Goal: Transaction & Acquisition: Purchase product/service

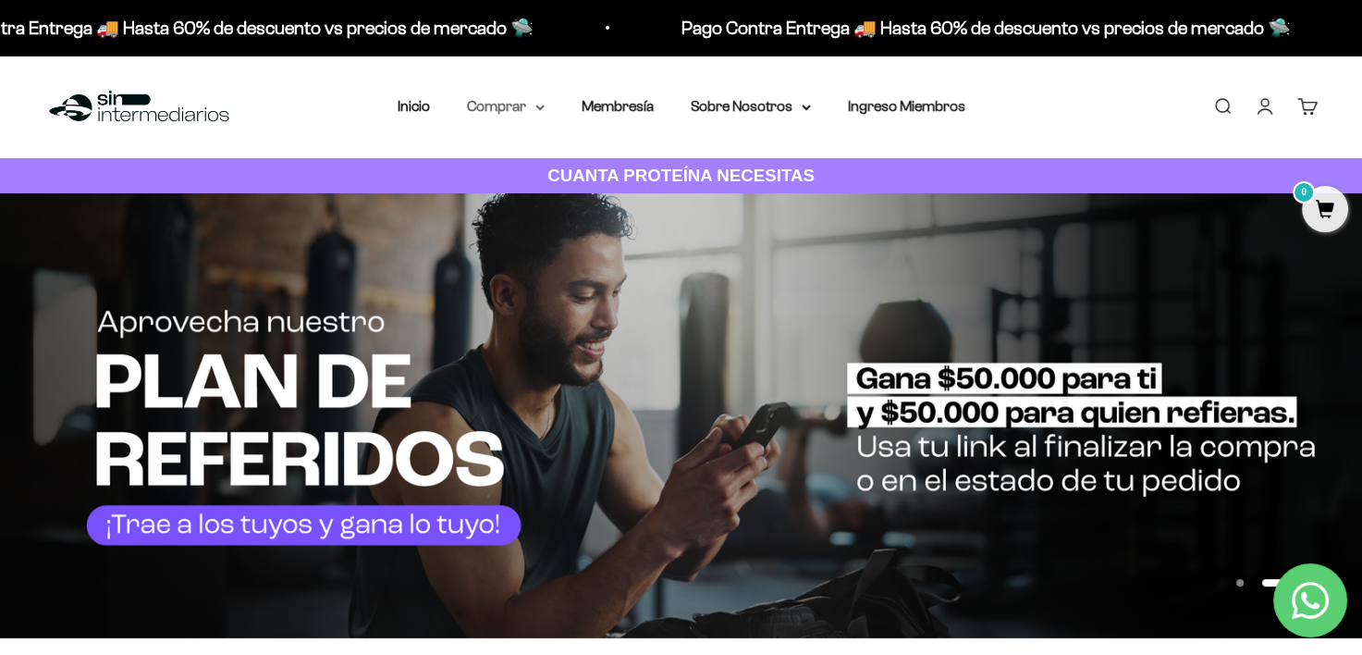
click at [519, 111] on summary "Comprar" at bounding box center [506, 106] width 78 height 24
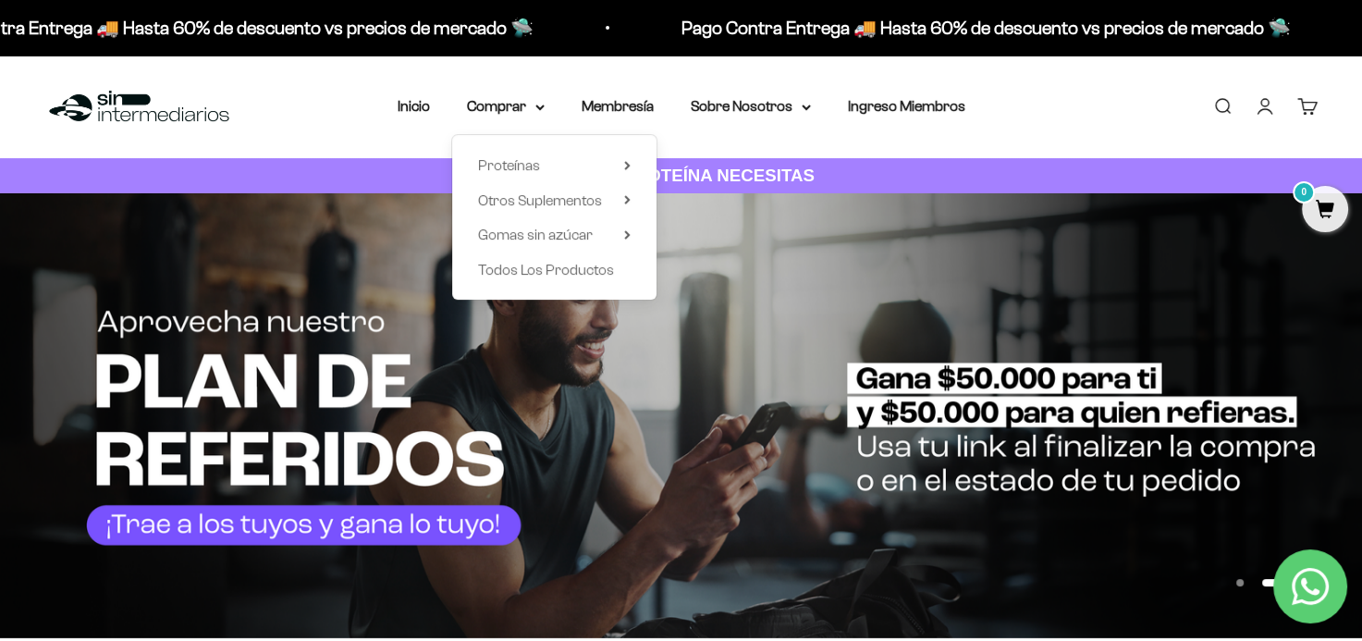
click at [1258, 116] on link "Iniciar sesión" at bounding box center [1264, 106] width 20 height 20
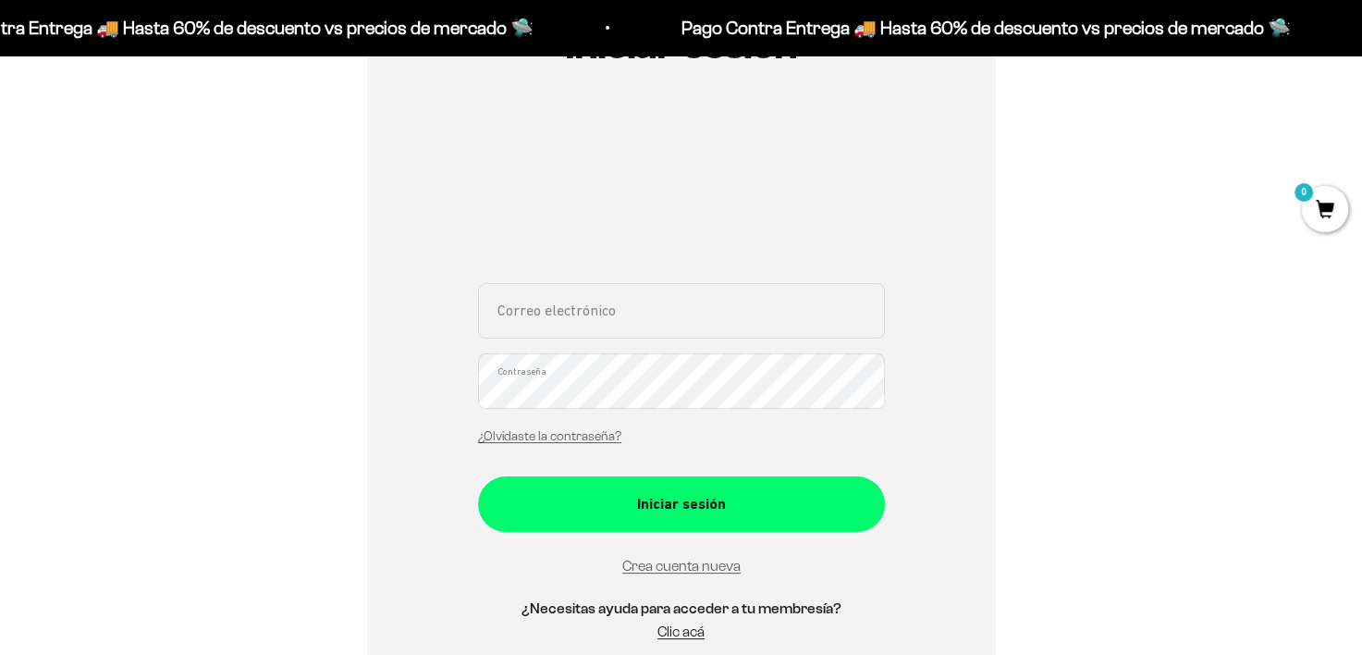
scroll to position [462, 0]
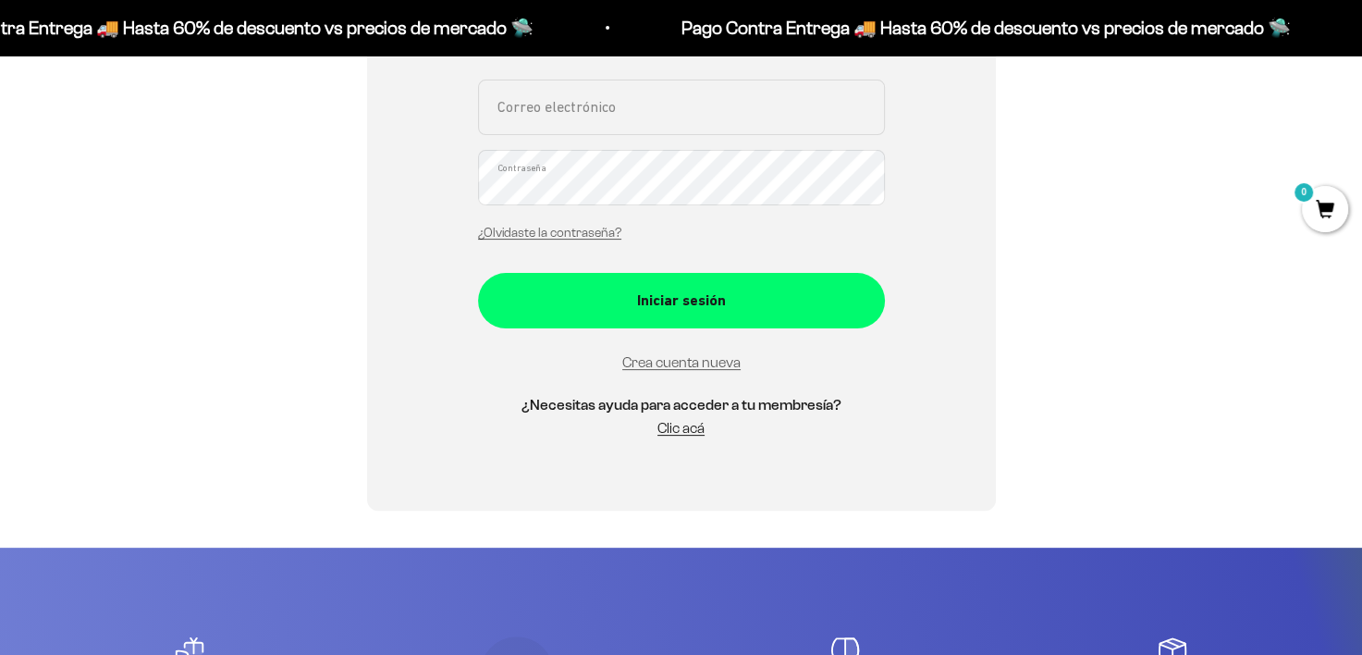
click at [532, 111] on input "Correo electrónico" at bounding box center [681, 107] width 407 height 55
click at [533, 111] on input "Correo electrónico" at bounding box center [681, 107] width 407 height 55
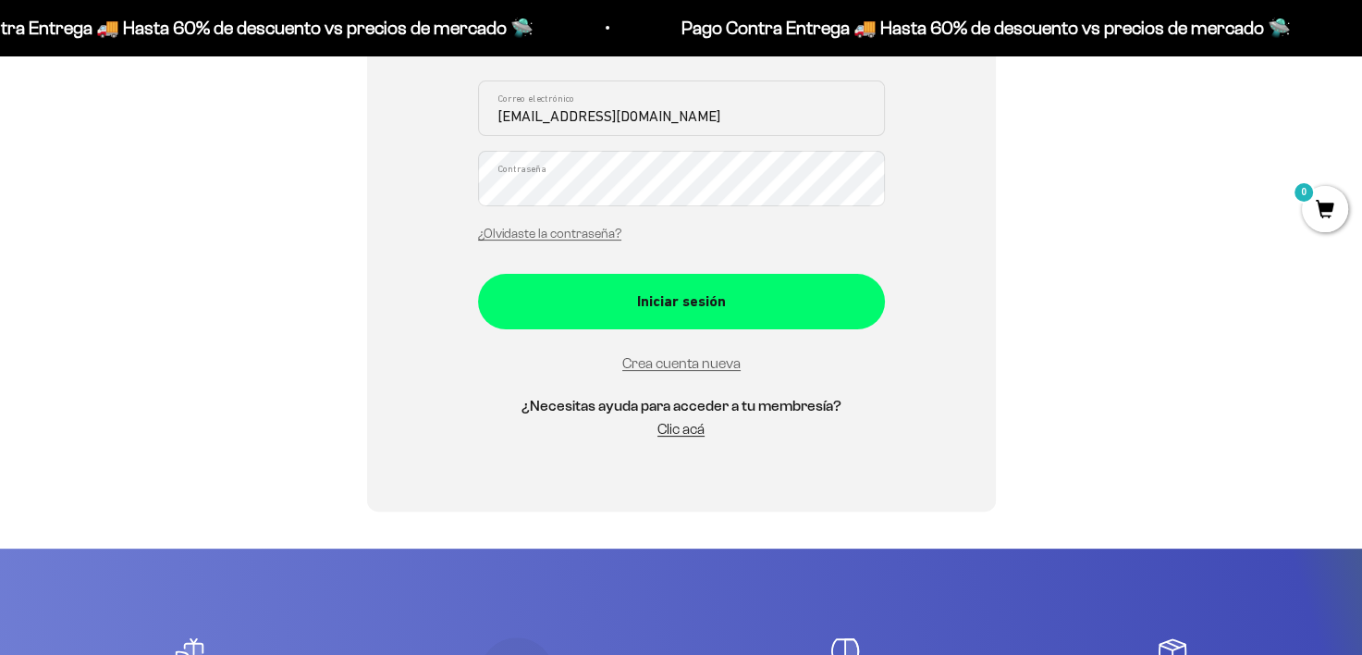
type input "nicolas08pl@gmail.com"
click at [478, 274] on button "Iniciar sesión" at bounding box center [681, 301] width 407 height 55
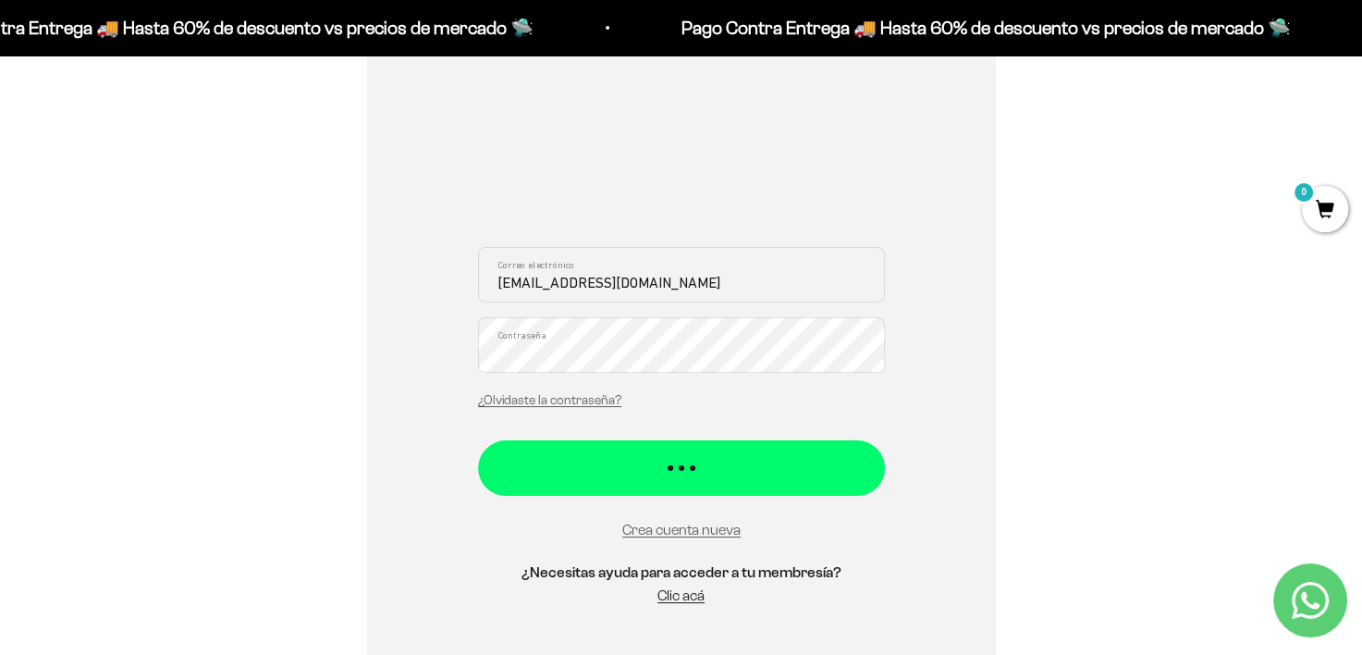
scroll to position [63, 0]
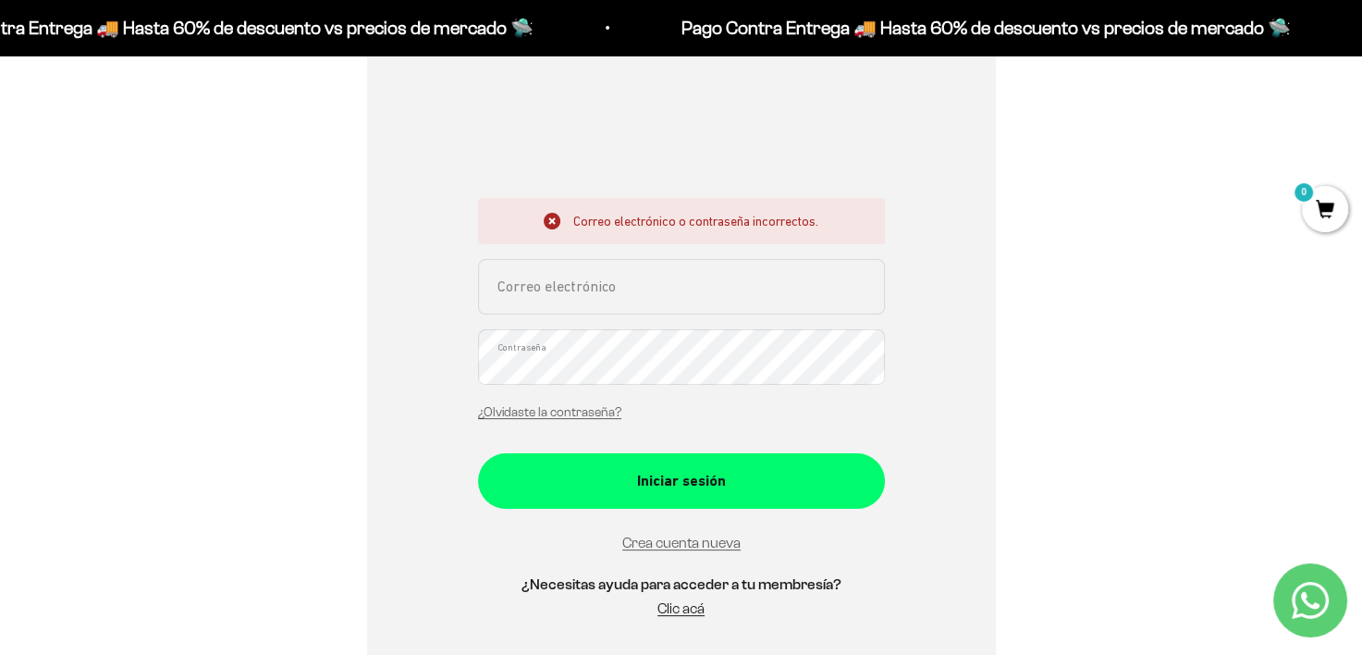
scroll to position [96, 0]
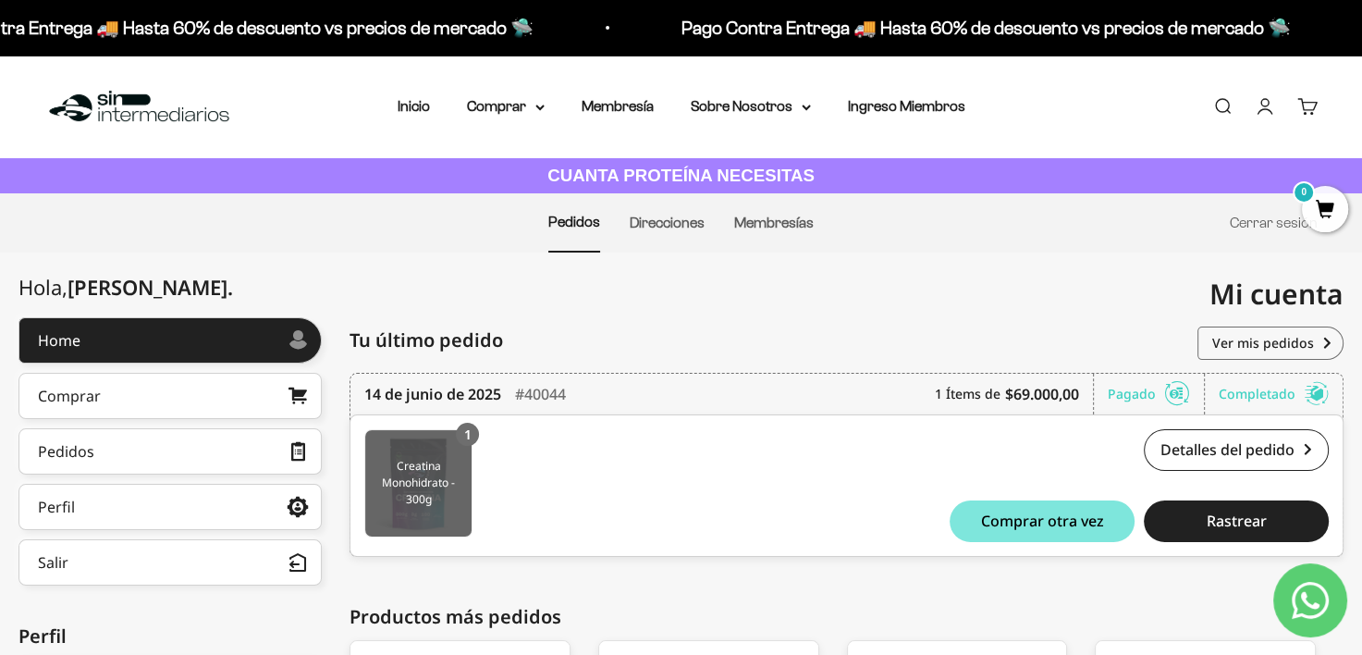
click at [425, 455] on img at bounding box center [418, 483] width 106 height 106
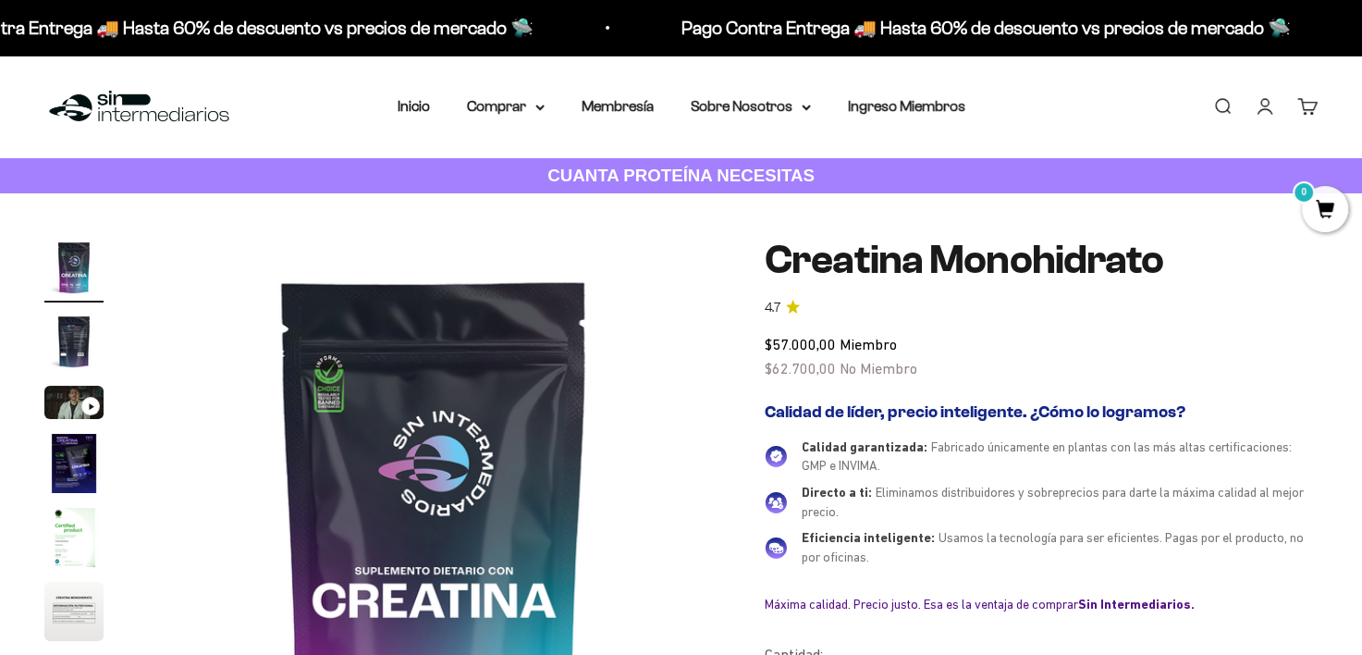
click at [810, 351] on span "$57.000,00" at bounding box center [800, 344] width 71 height 17
click at [806, 349] on span "$57.000,00" at bounding box center [800, 344] width 71 height 17
click at [1265, 99] on link "Cuenta" at bounding box center [1264, 106] width 20 height 20
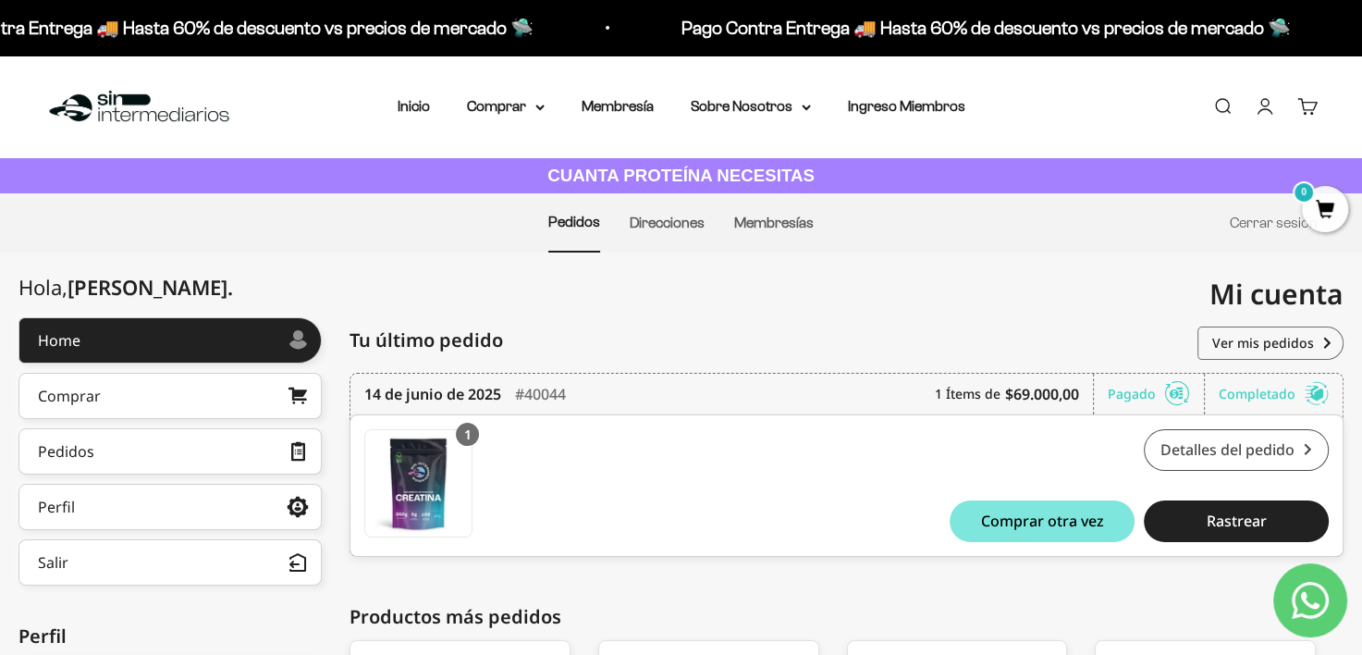
click at [1220, 456] on link "Detalles del pedido" at bounding box center [1236, 450] width 185 height 42
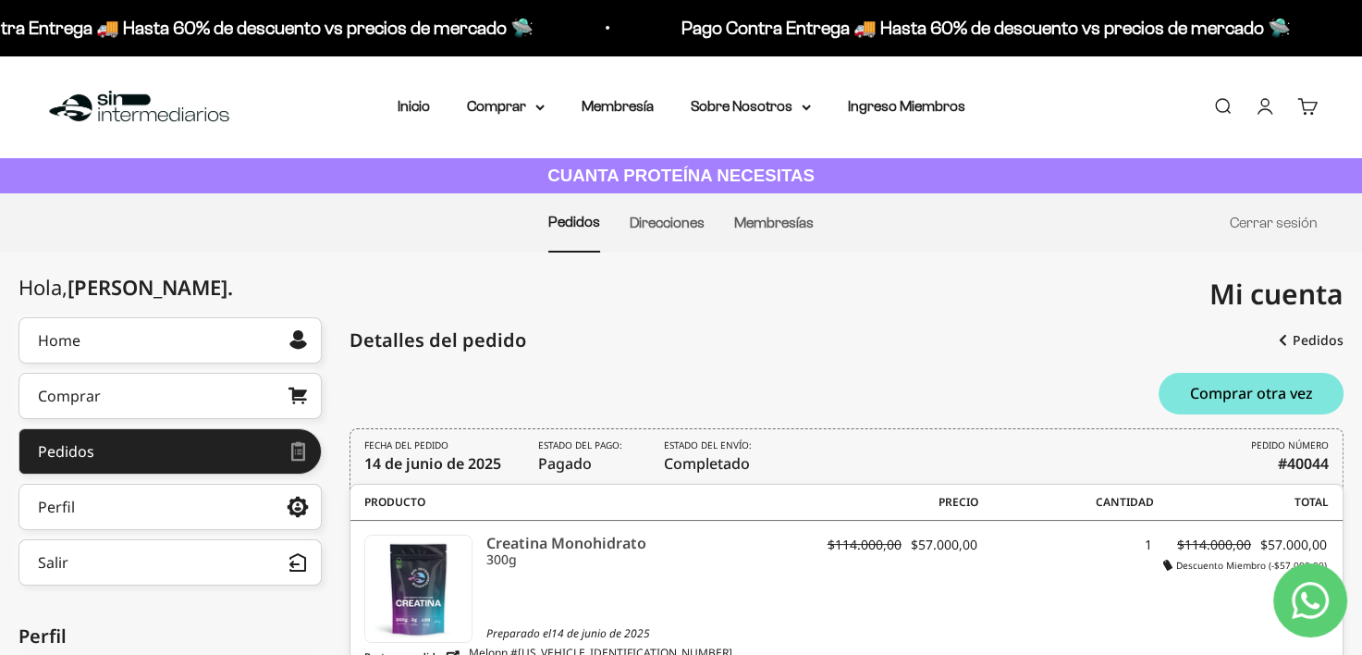
click at [532, 543] on icon "Creatina Monohidrato" at bounding box center [643, 542] width 314 height 17
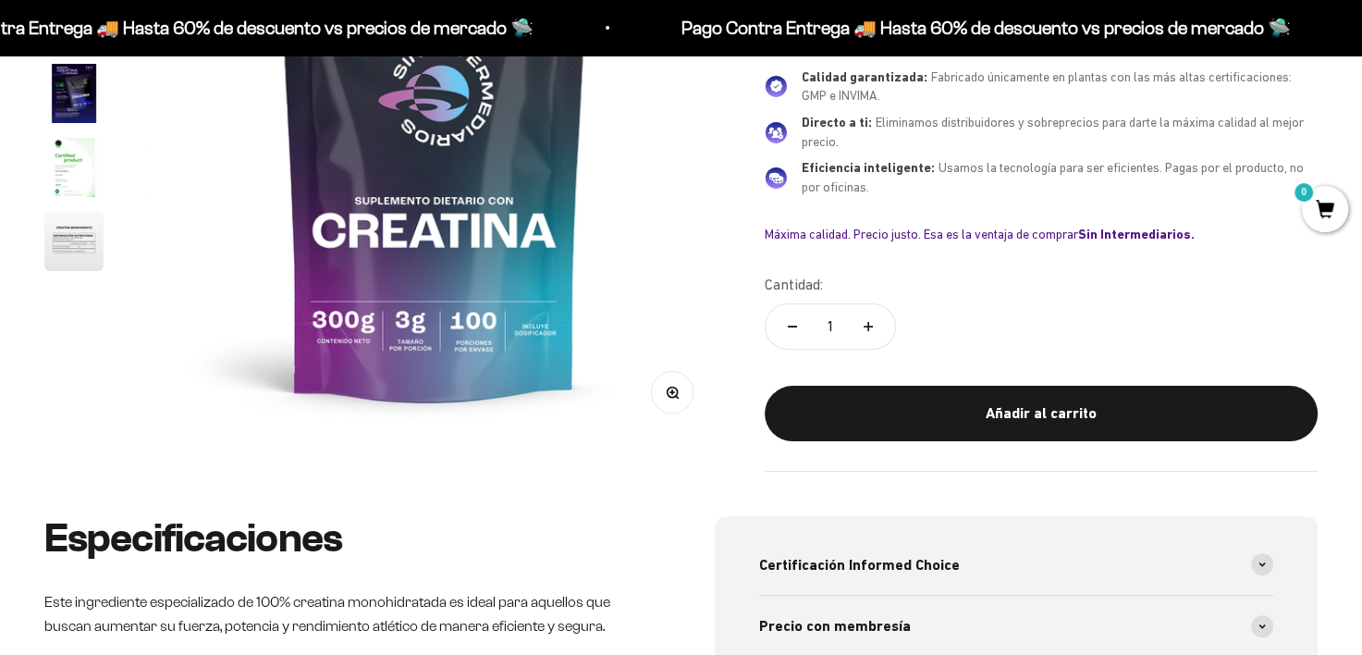
click at [866, 329] on icon "Aumentar cantidad" at bounding box center [867, 326] width 9 height 9
type input "5"
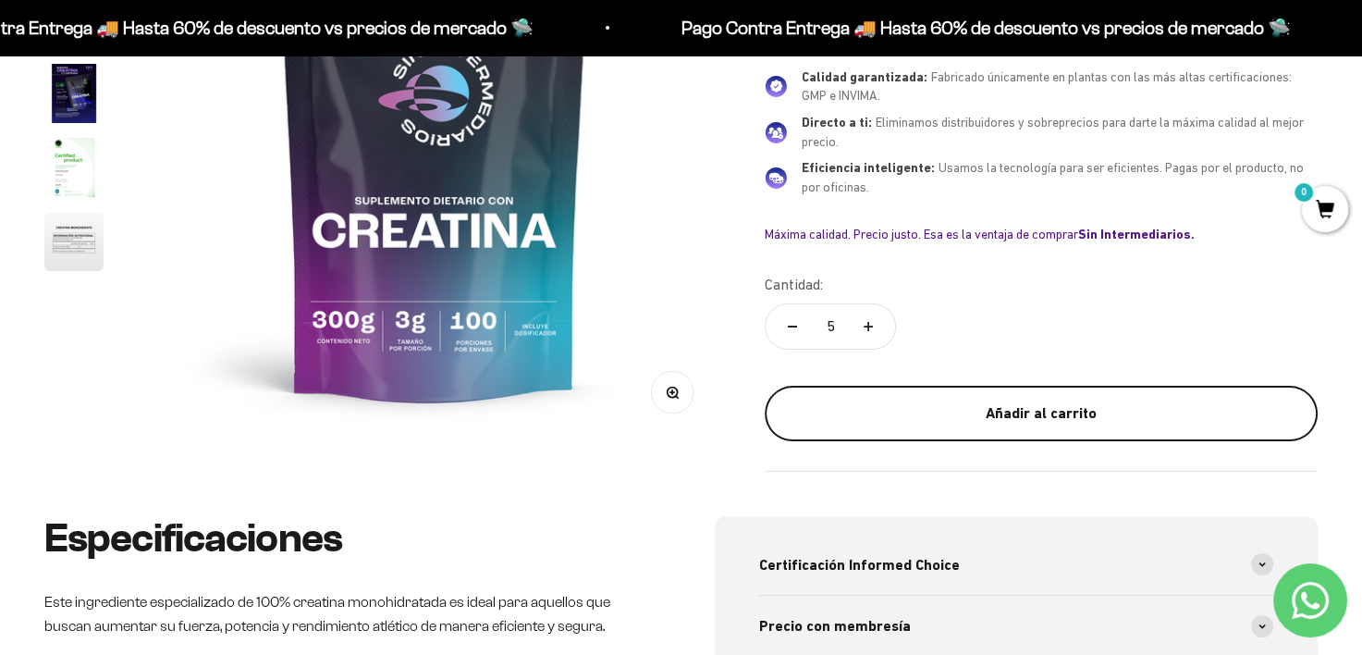
click at [928, 404] on div "Añadir al carrito" at bounding box center [1040, 413] width 479 height 24
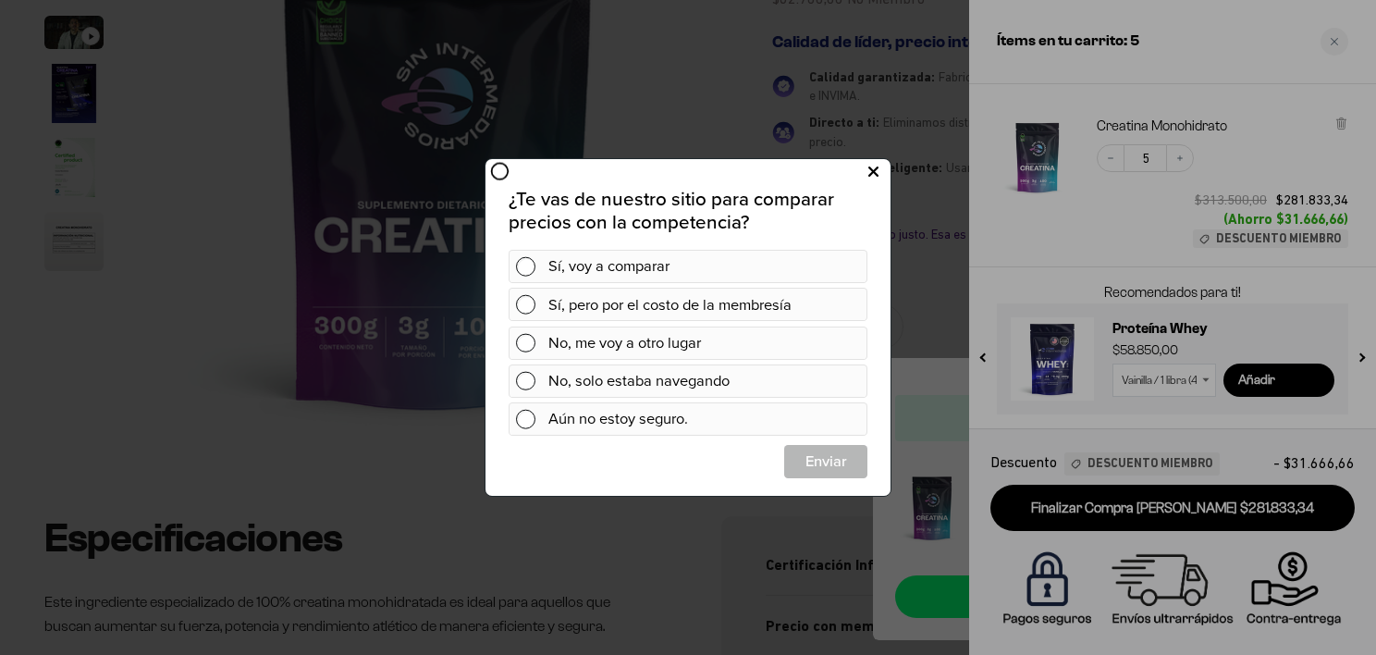
click at [870, 167] on icon at bounding box center [873, 171] width 10 height 25
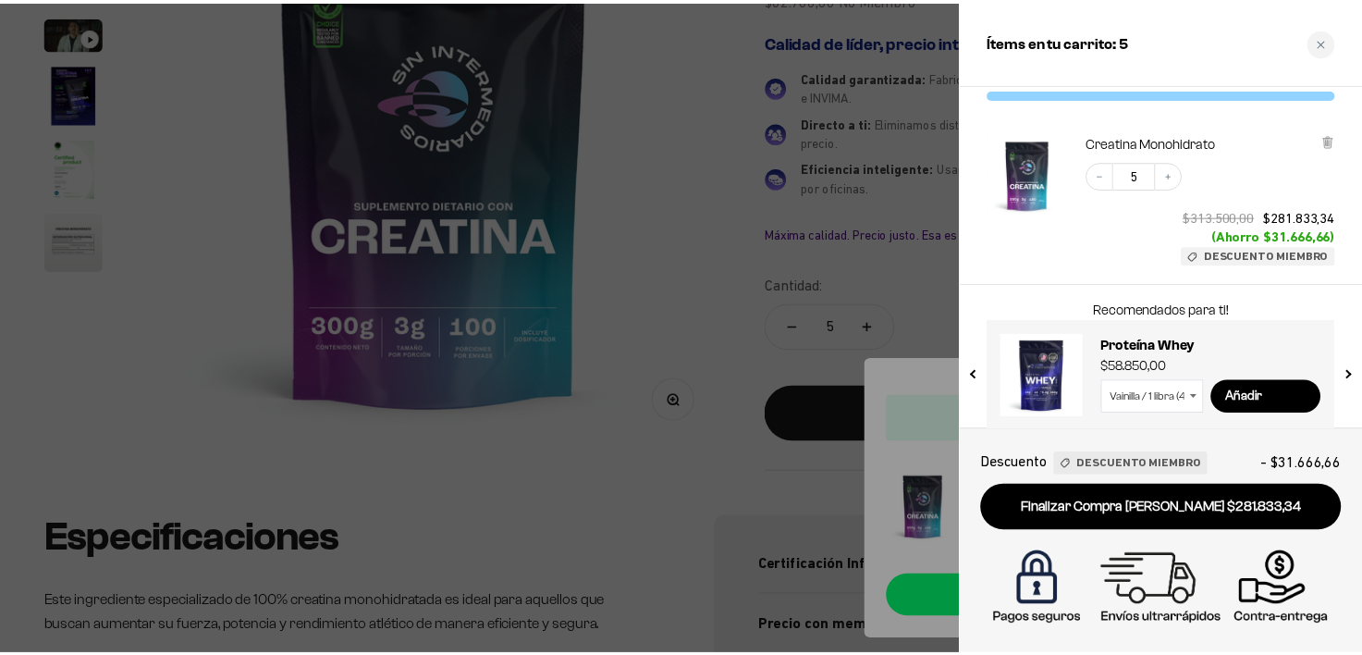
scroll to position [53, 0]
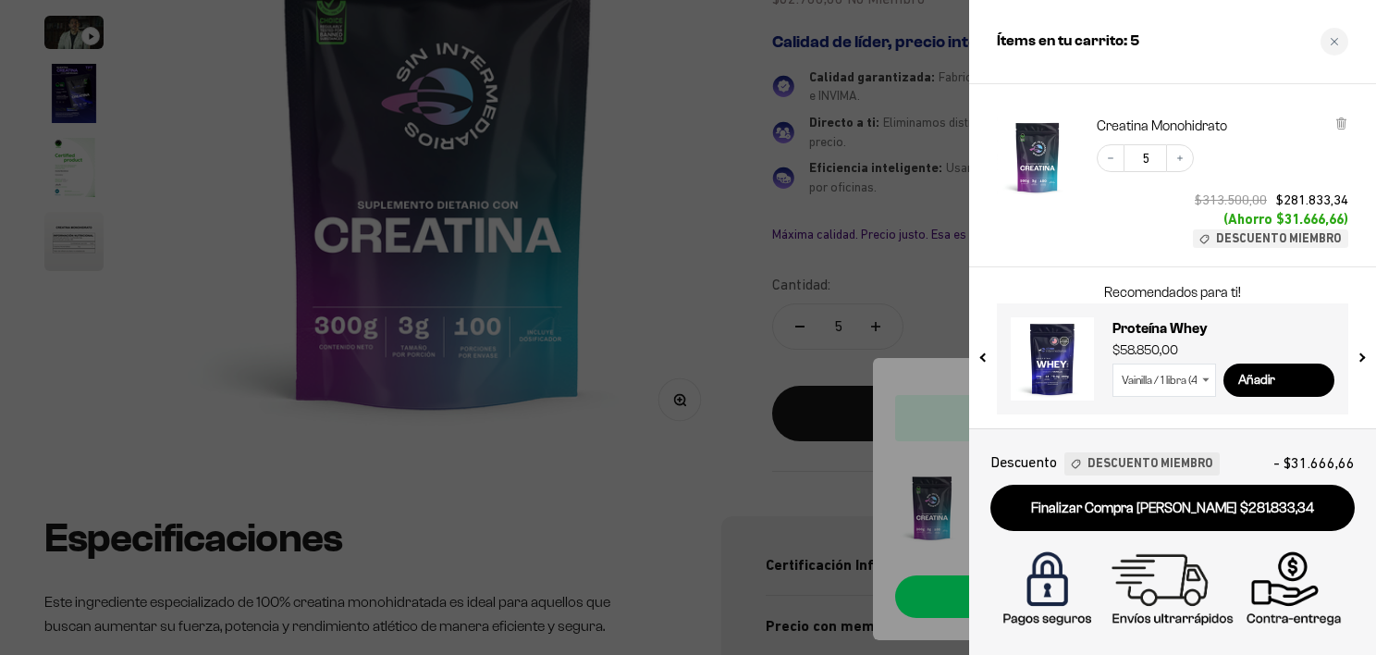
click at [723, 189] on div at bounding box center [688, 327] width 1376 height 655
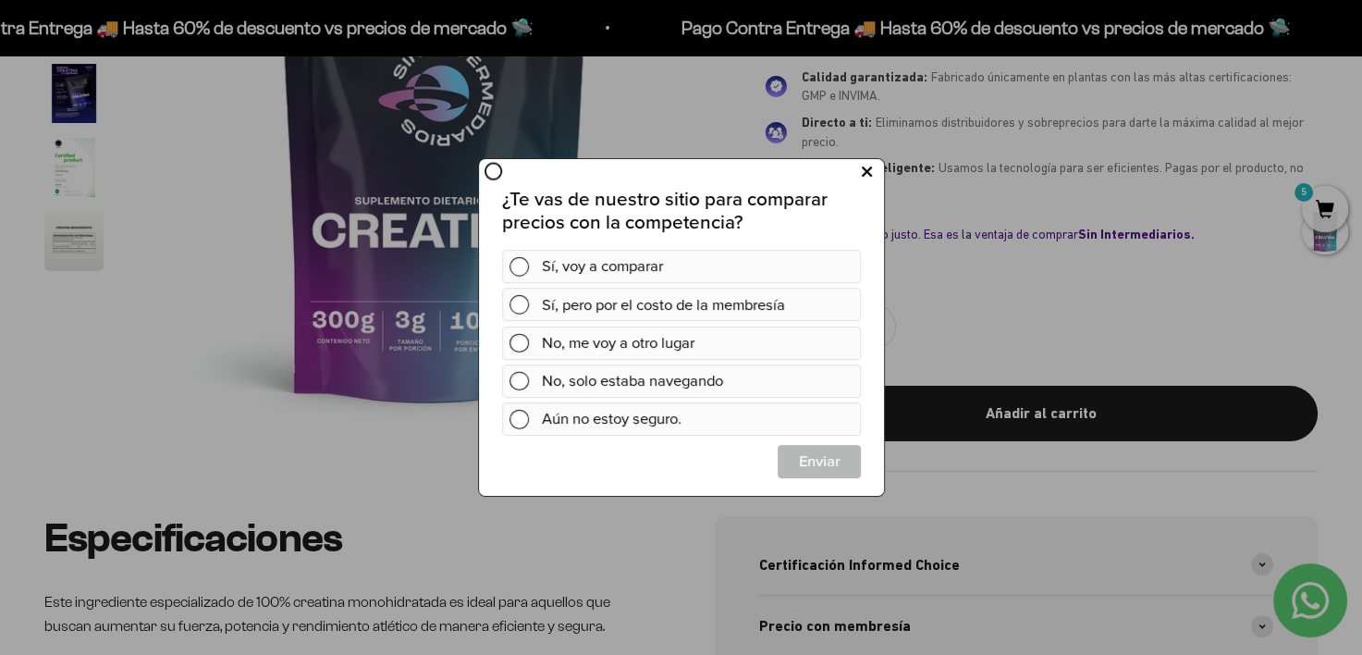
click at [863, 178] on icon at bounding box center [866, 171] width 10 height 25
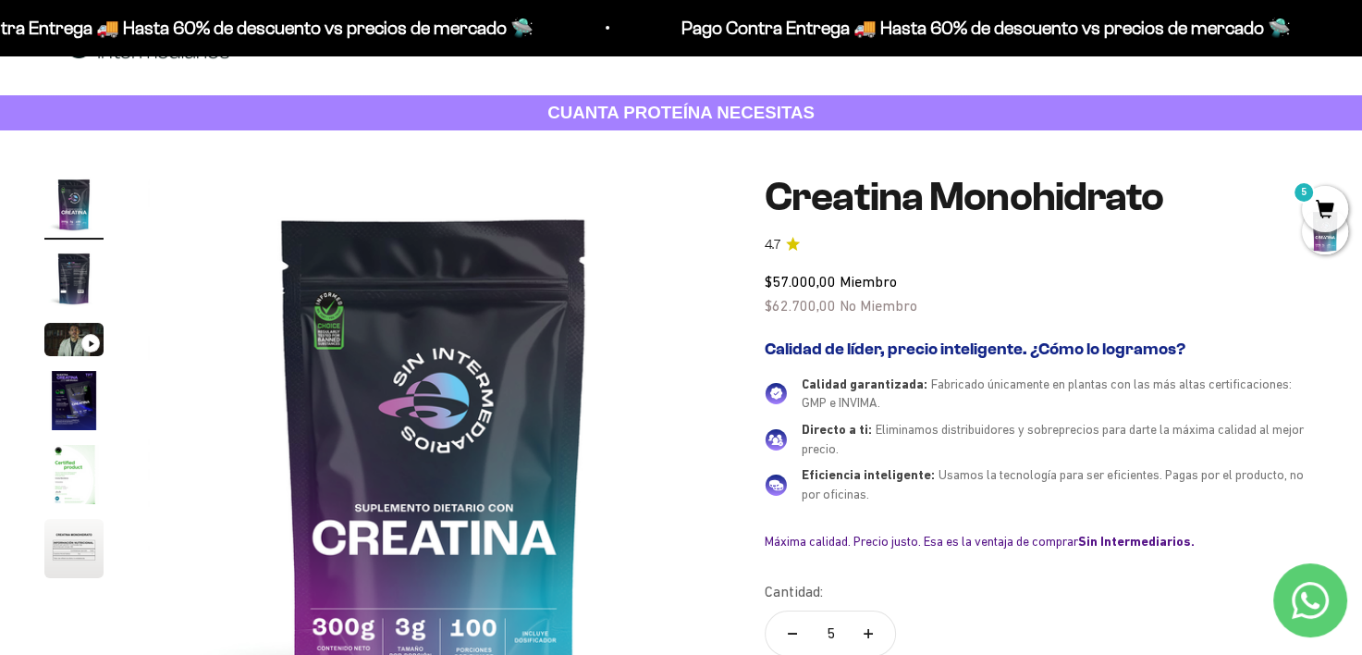
scroll to position [92, 0]
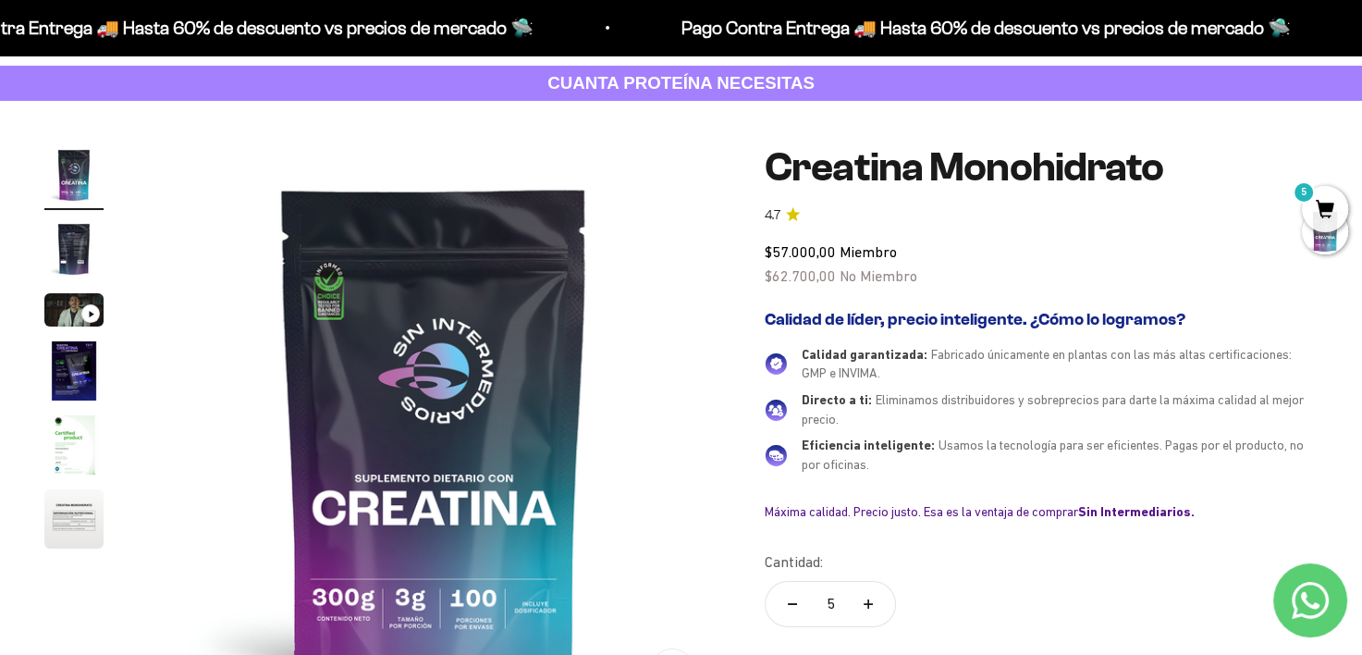
click at [790, 274] on span "$62.700,00" at bounding box center [800, 275] width 71 height 17
click at [84, 174] on img "Ir al artículo 1" at bounding box center [73, 174] width 59 height 59
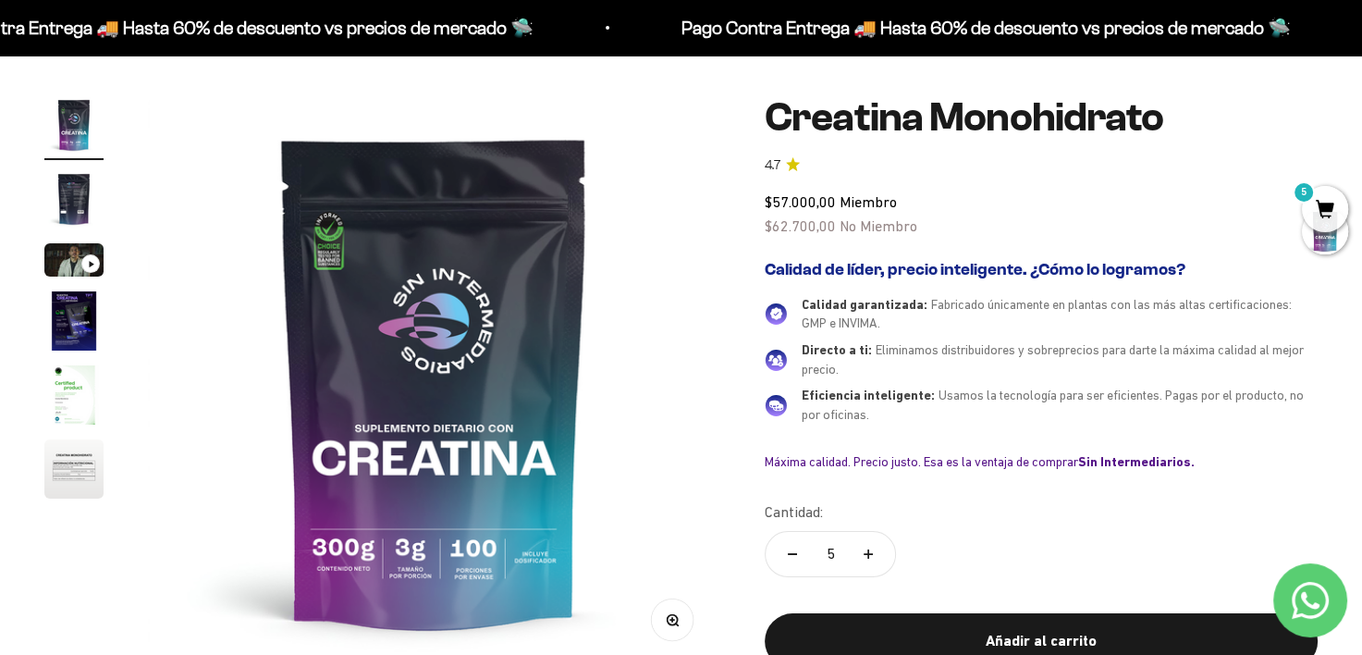
scroll to position [0, 0]
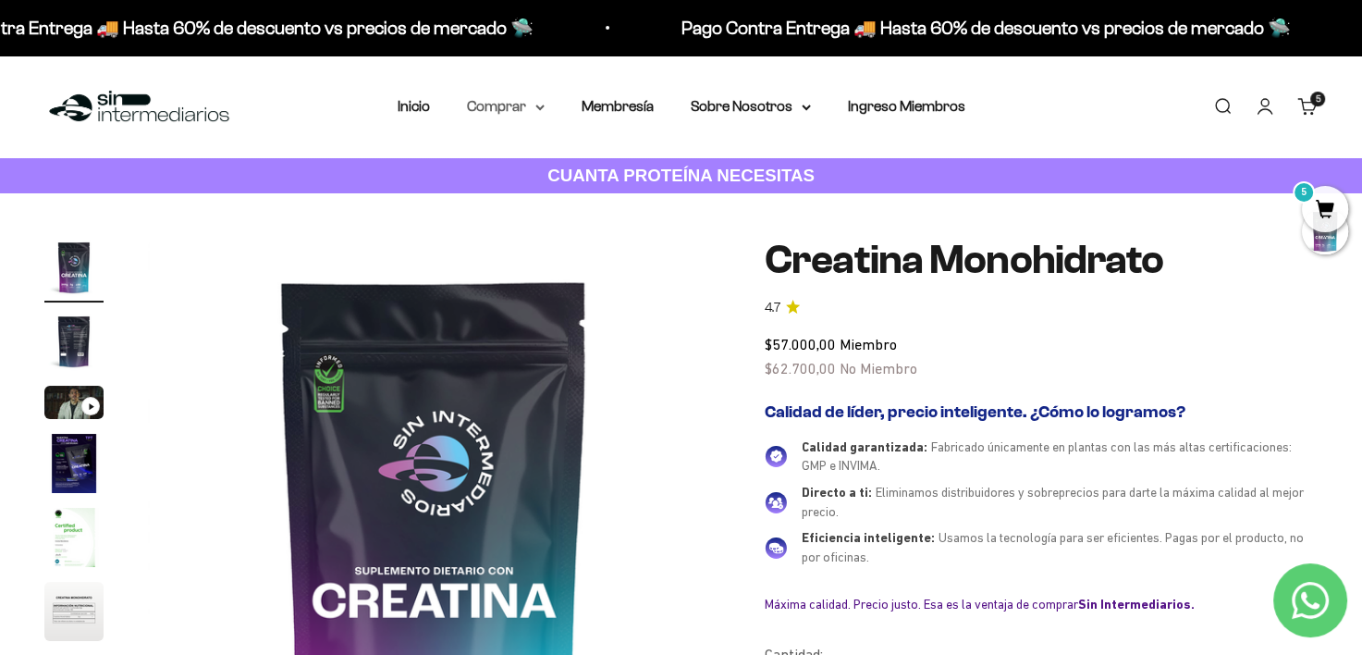
click at [503, 113] on summary "Comprar" at bounding box center [506, 106] width 78 height 24
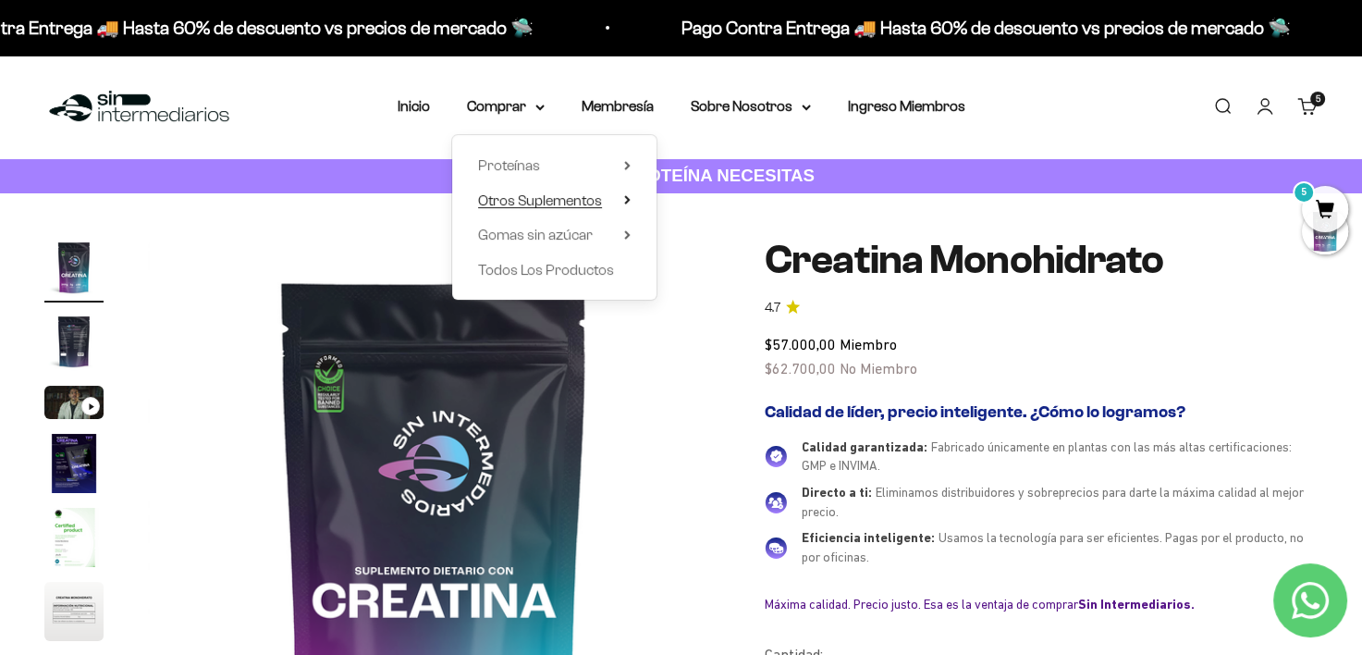
click at [535, 202] on span "Otros Suplementos" at bounding box center [540, 200] width 124 height 16
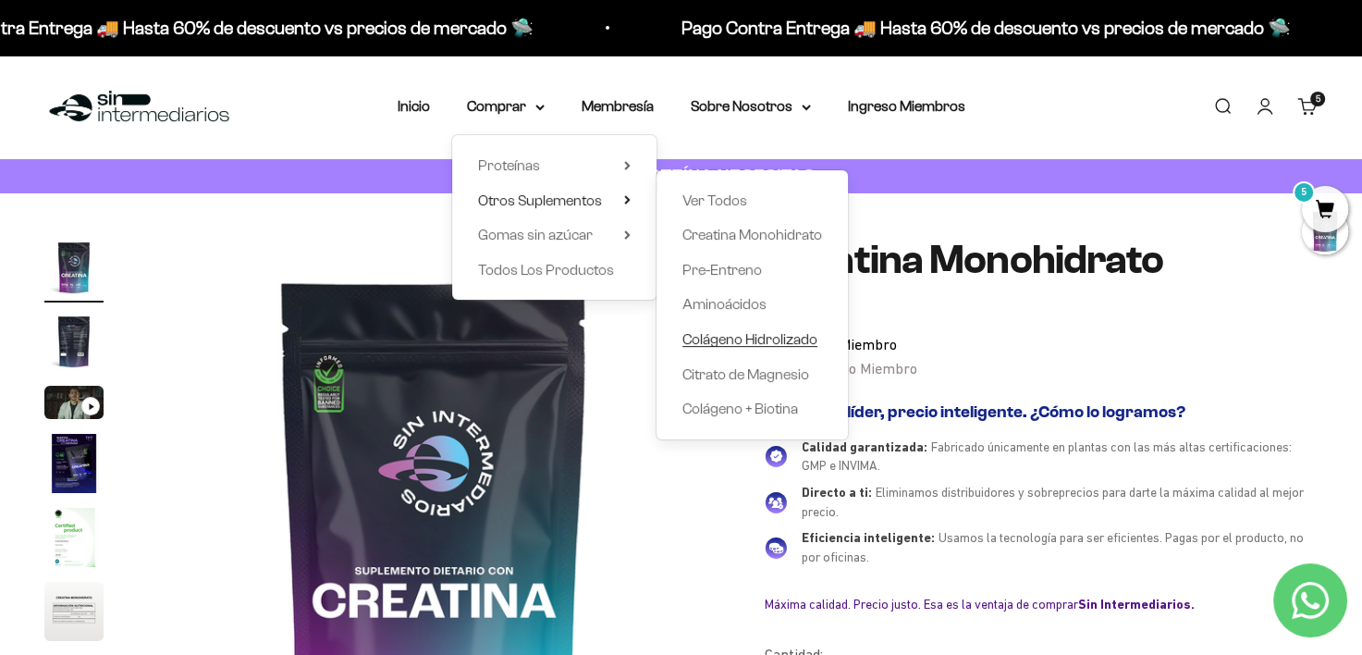
click at [765, 341] on span "Colágeno Hidrolizado" at bounding box center [749, 339] width 135 height 16
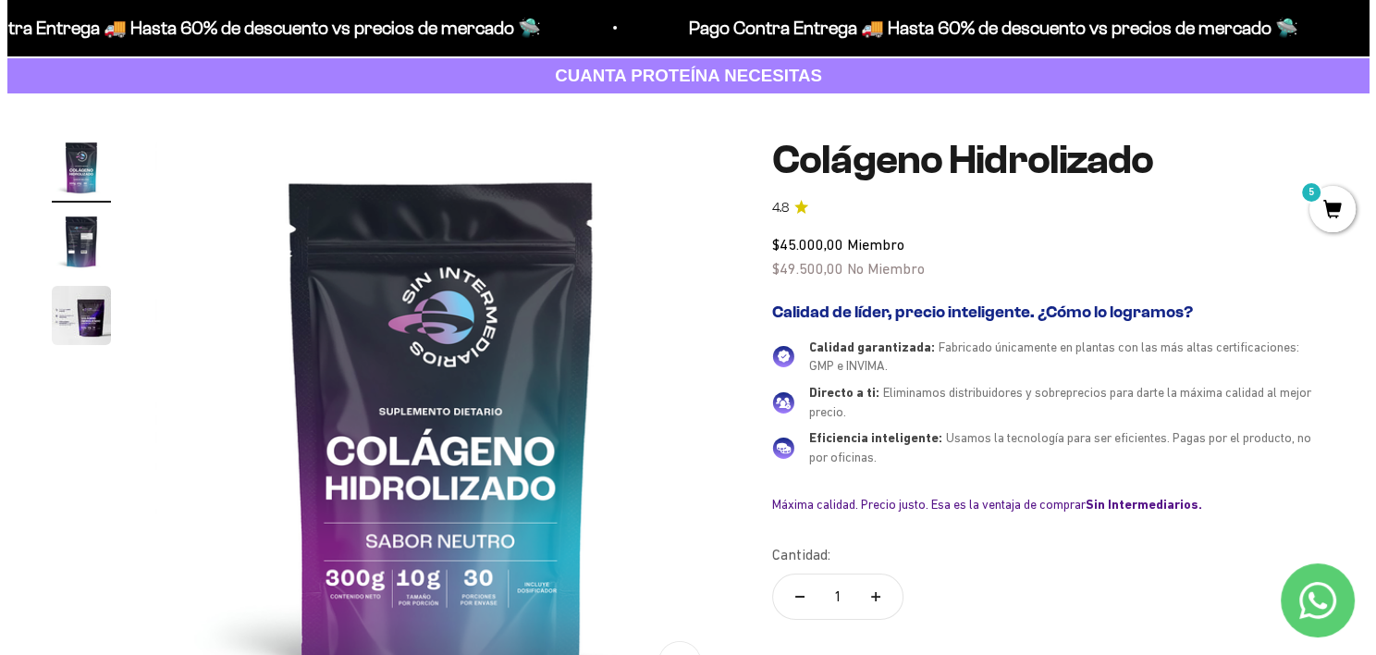
scroll to position [277, 0]
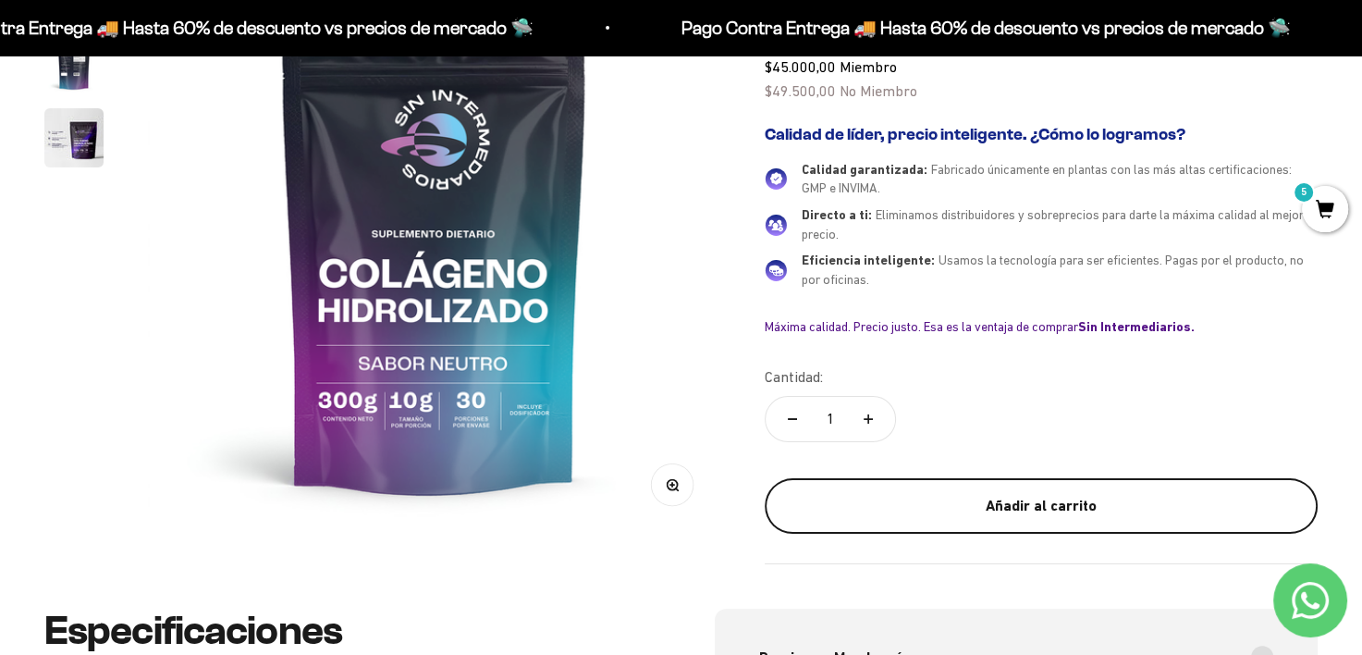
click at [965, 510] on div "Añadir al carrito" at bounding box center [1040, 506] width 479 height 24
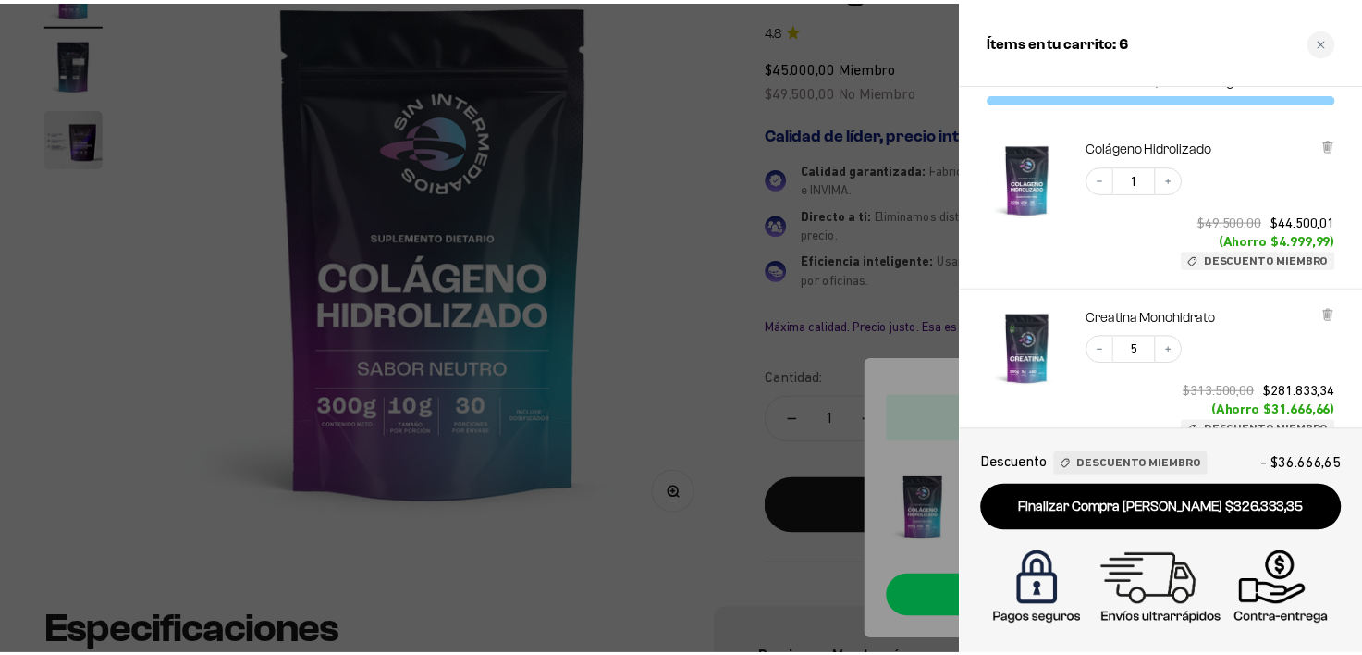
scroll to position [0, 0]
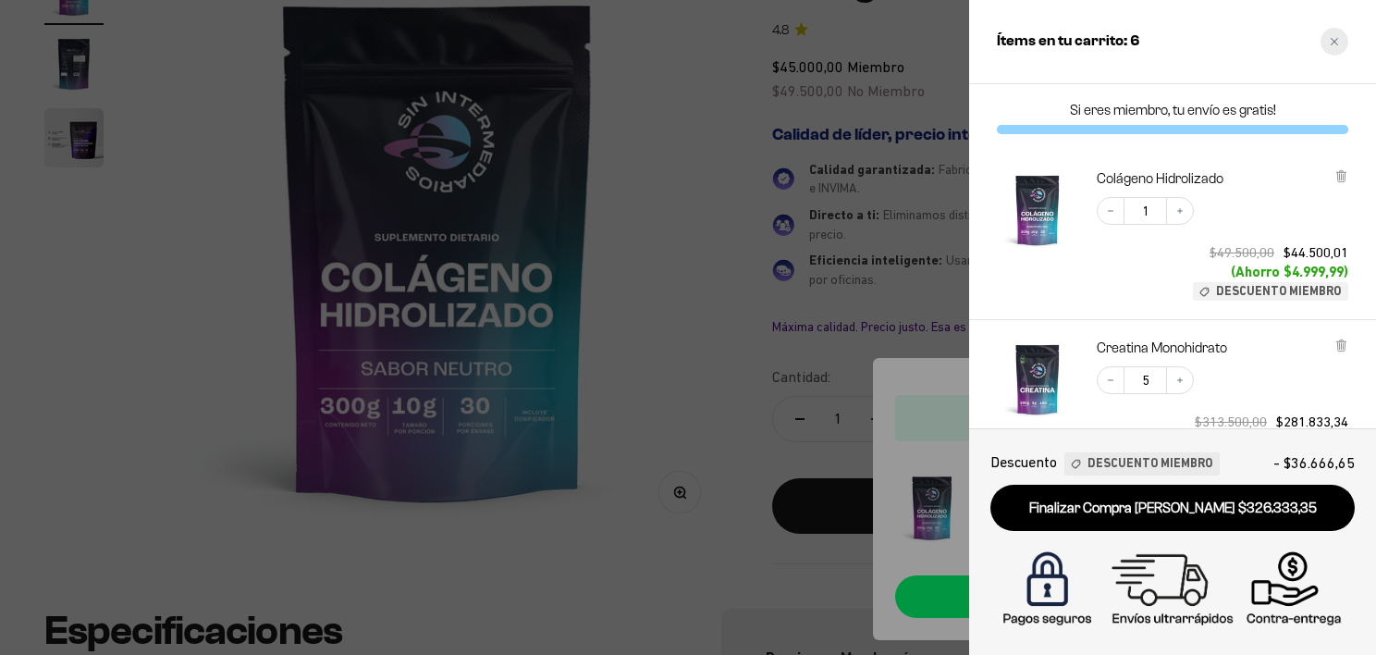
click at [1331, 43] on icon "Close cart" at bounding box center [1333, 41] width 9 height 9
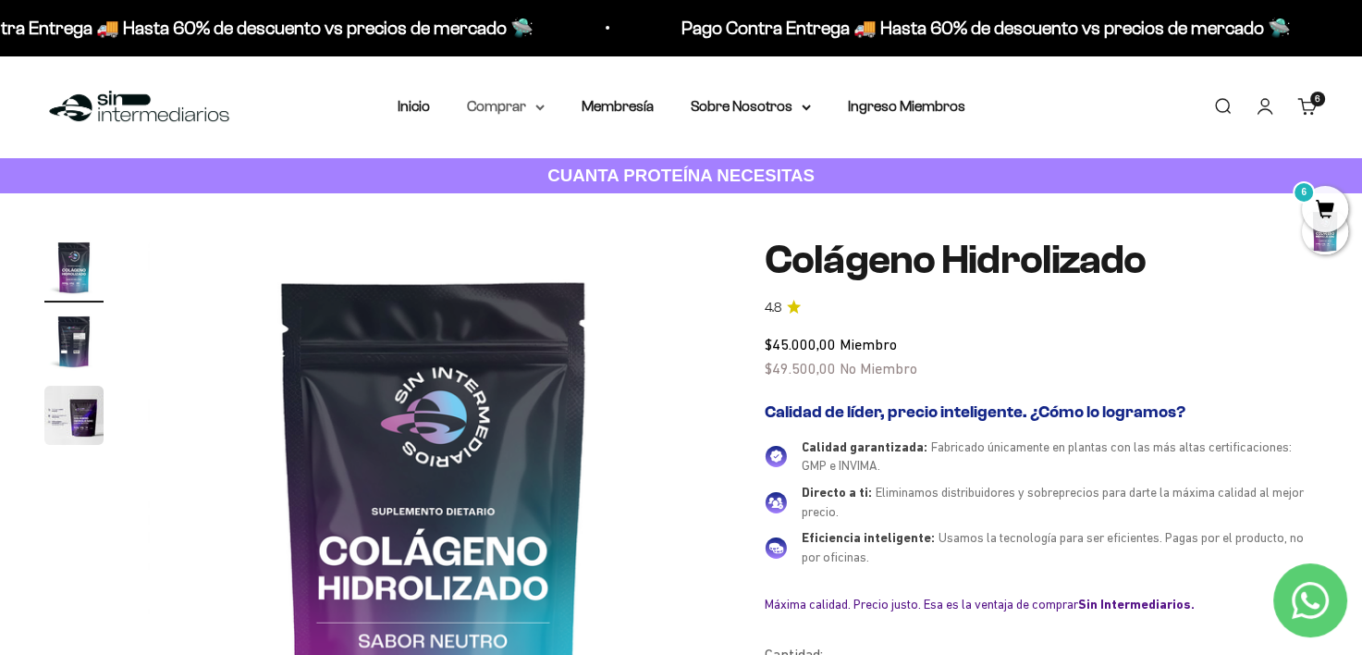
click at [518, 103] on summary "Comprar" at bounding box center [506, 106] width 78 height 24
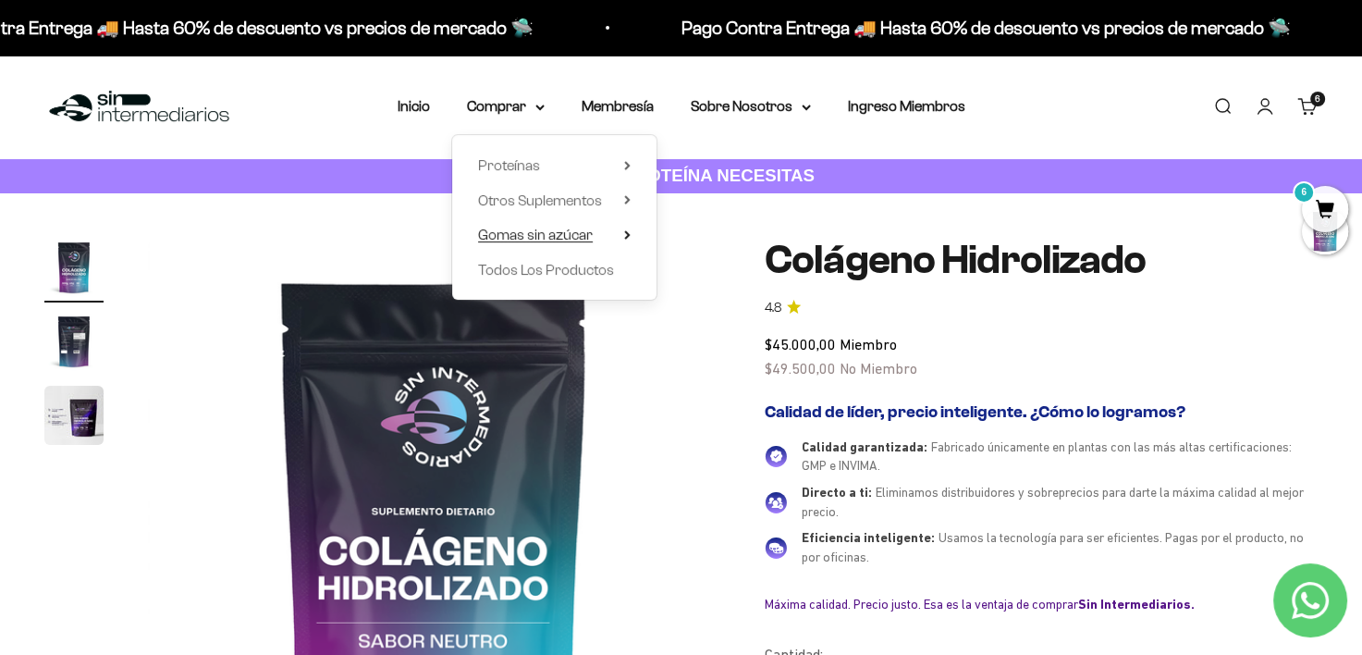
click at [542, 241] on span "Gomas sin azúcar" at bounding box center [535, 234] width 115 height 16
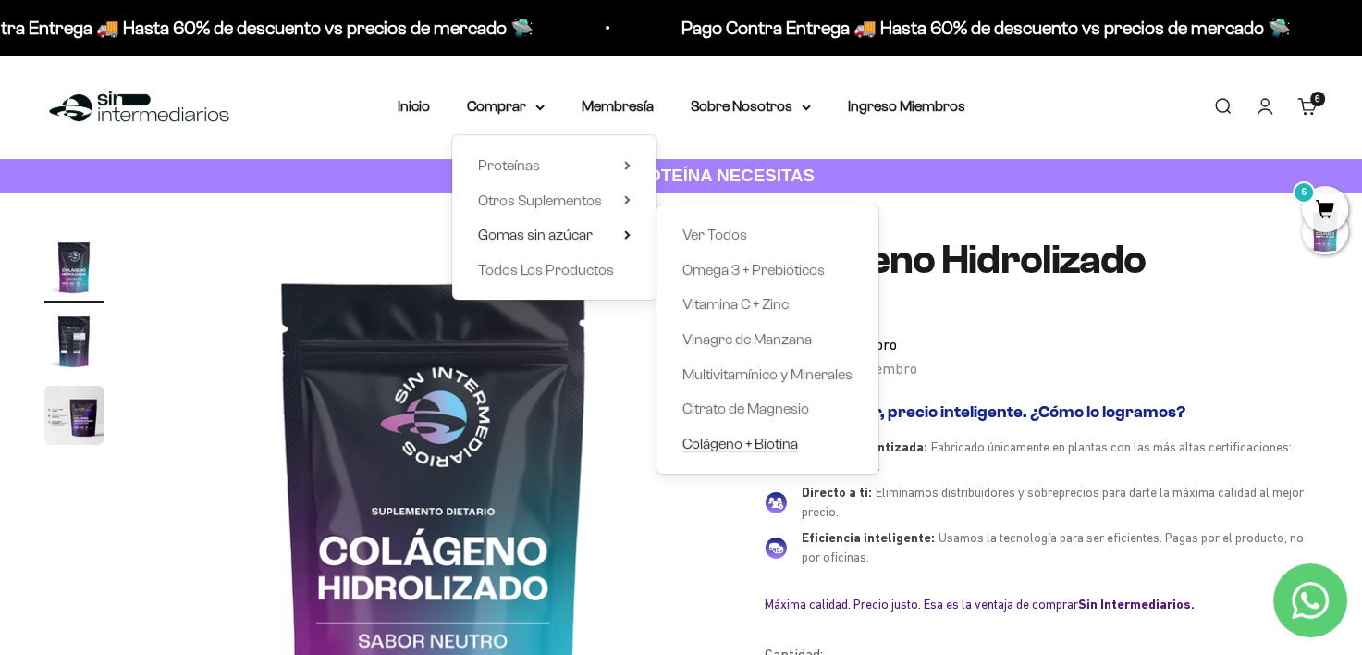
click at [757, 444] on span "Colágeno + Biotina" at bounding box center [740, 443] width 116 height 16
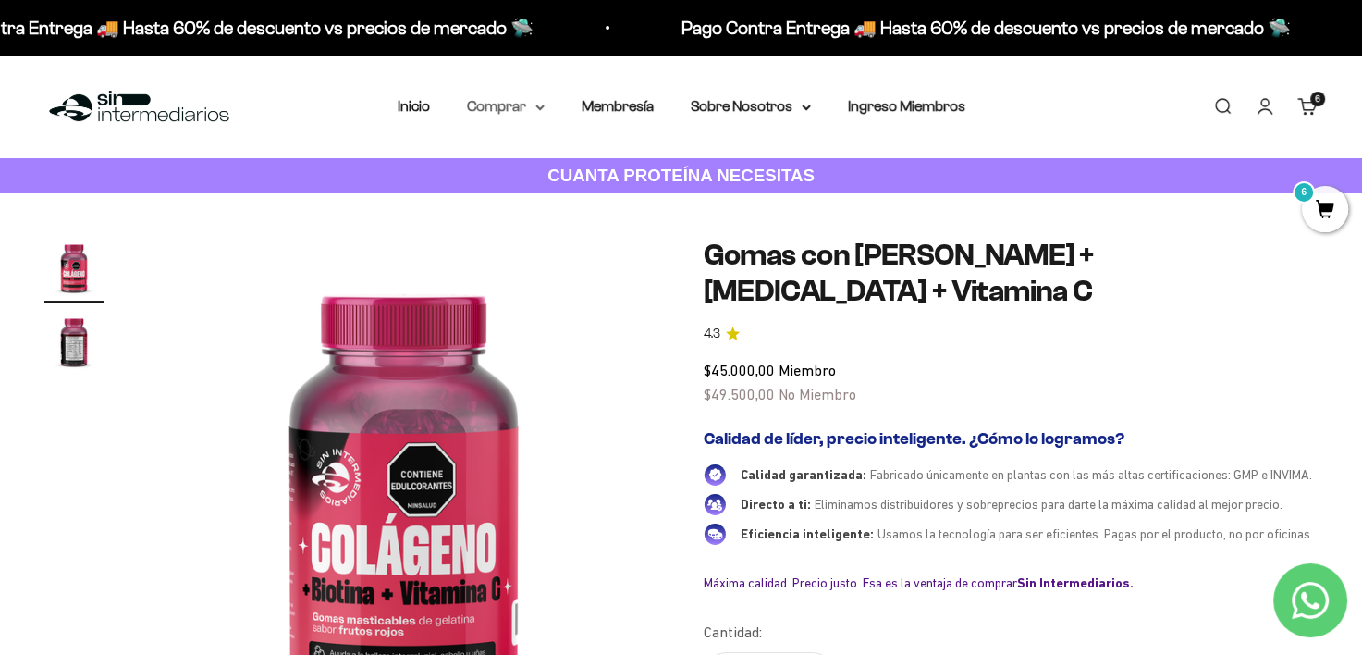
click at [513, 107] on summary "Comprar" at bounding box center [506, 106] width 78 height 24
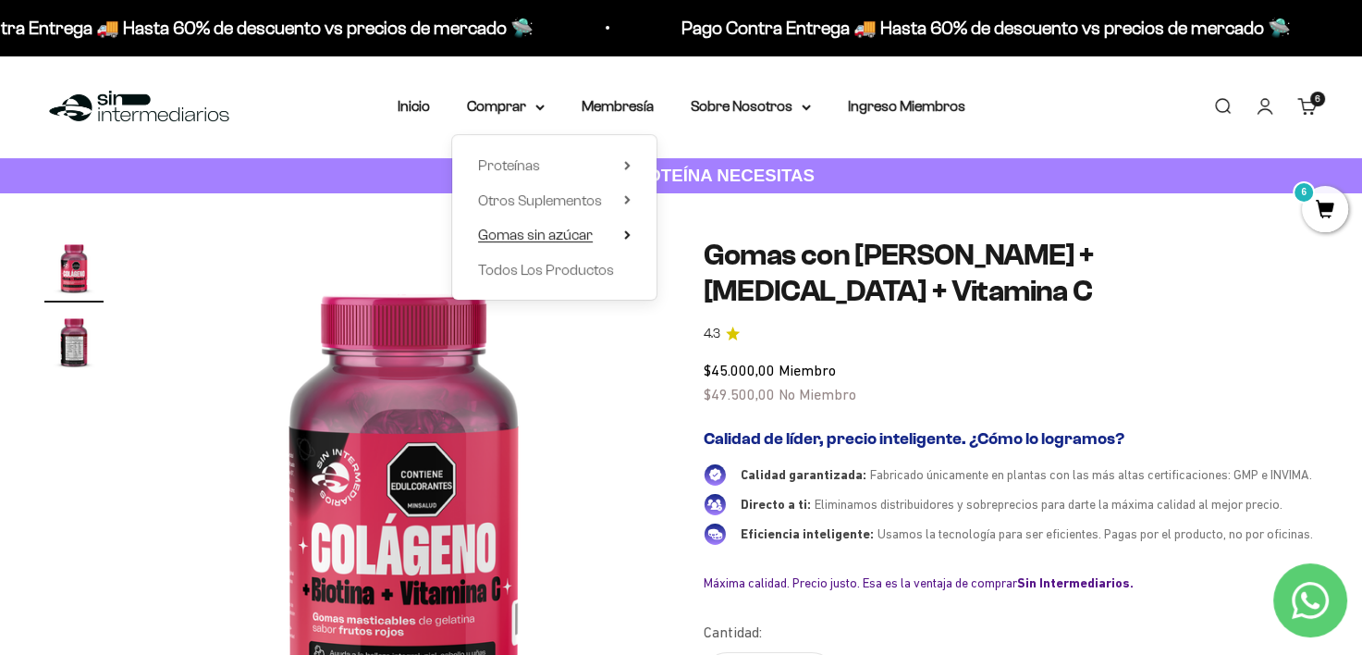
click at [595, 237] on summary "Gomas sin azúcar" at bounding box center [554, 235] width 153 height 24
click at [599, 207] on span "Otros Suplementos" at bounding box center [540, 200] width 124 height 16
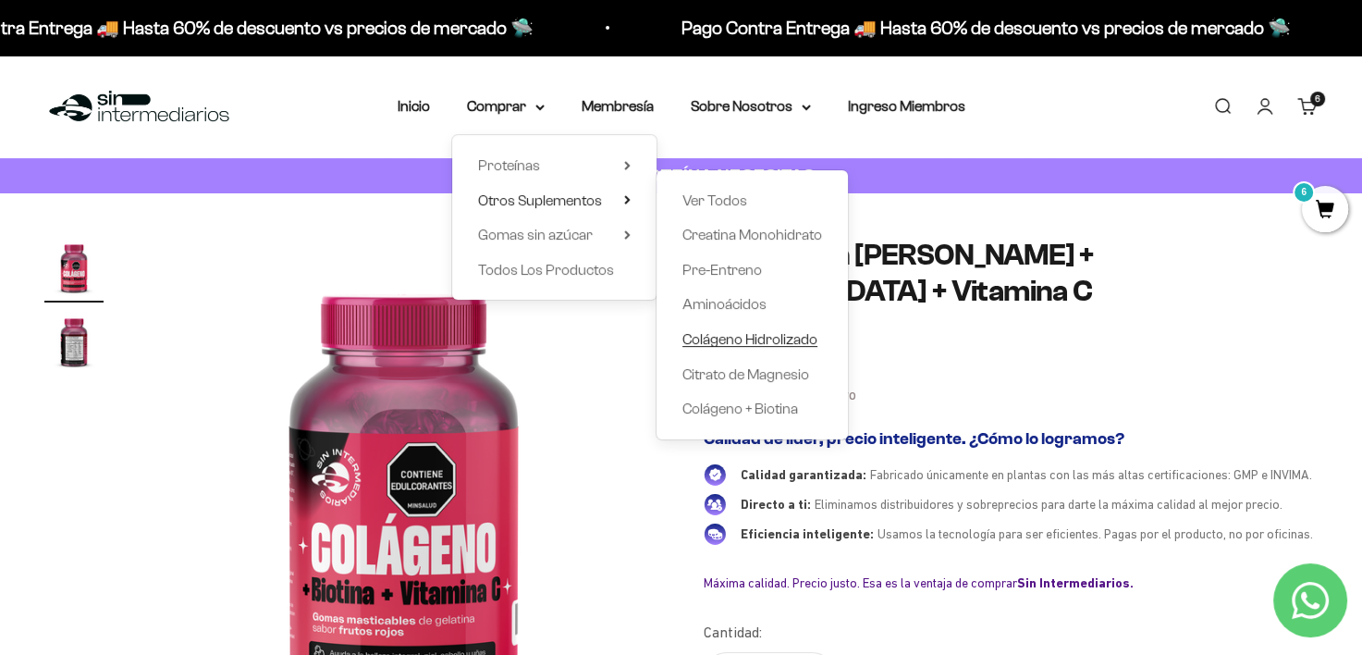
click at [758, 341] on span "Colágeno Hidrolizado" at bounding box center [749, 339] width 135 height 16
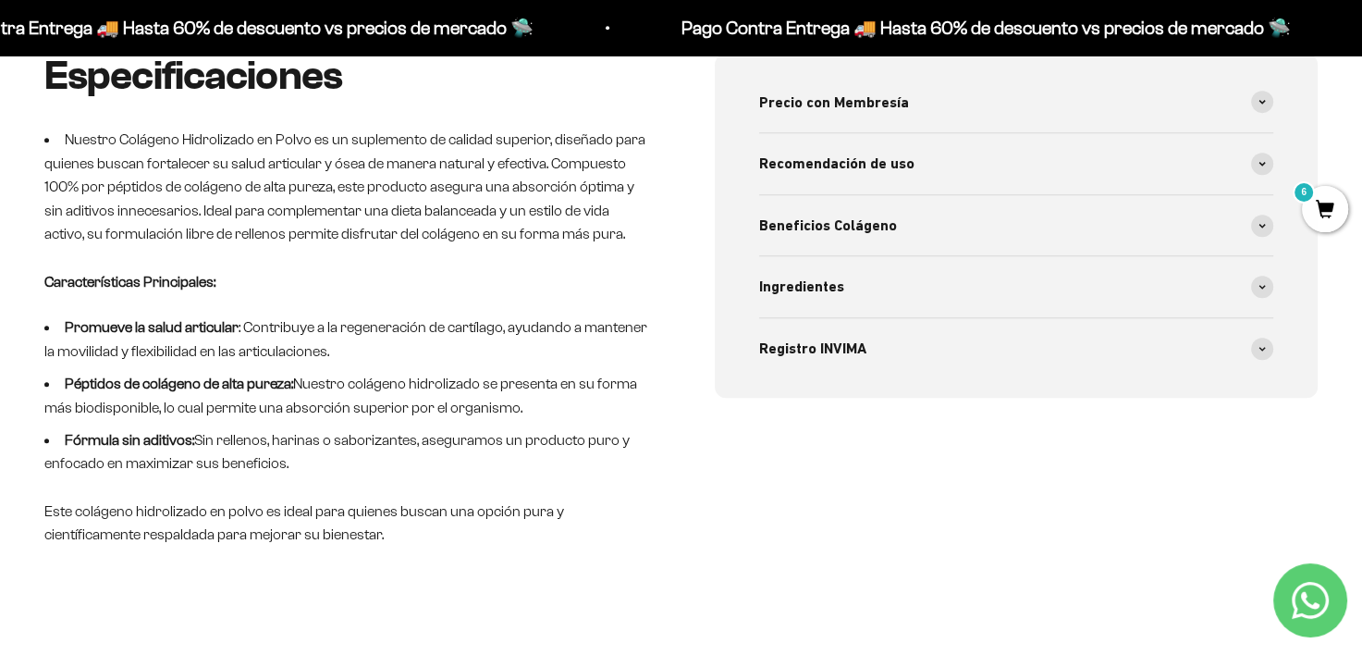
scroll to position [185, 0]
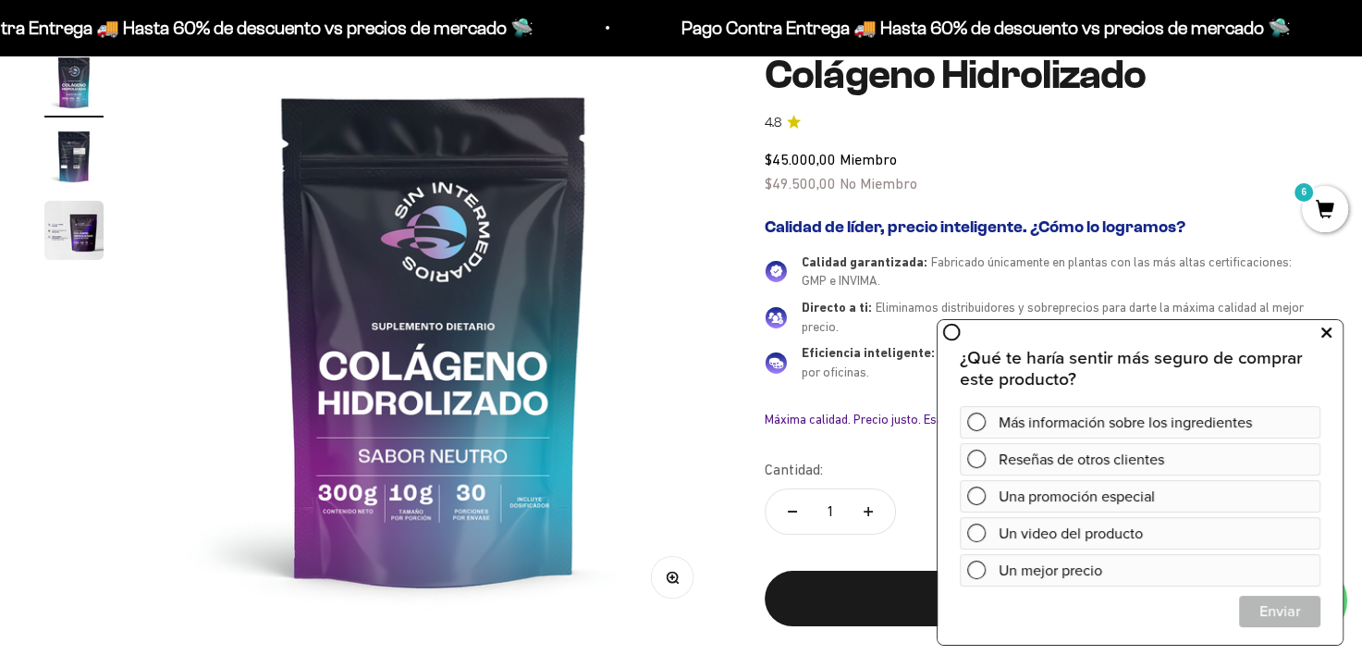
click at [1319, 326] on button at bounding box center [1325, 333] width 33 height 30
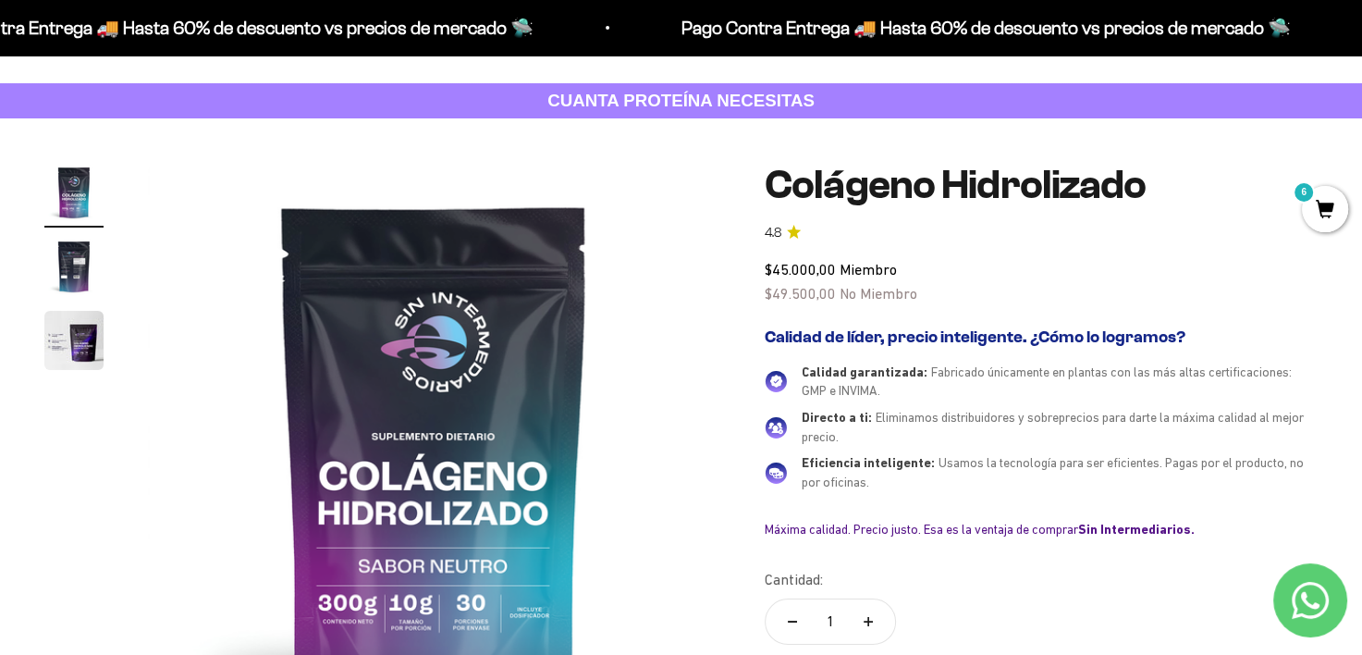
scroll to position [0, 0]
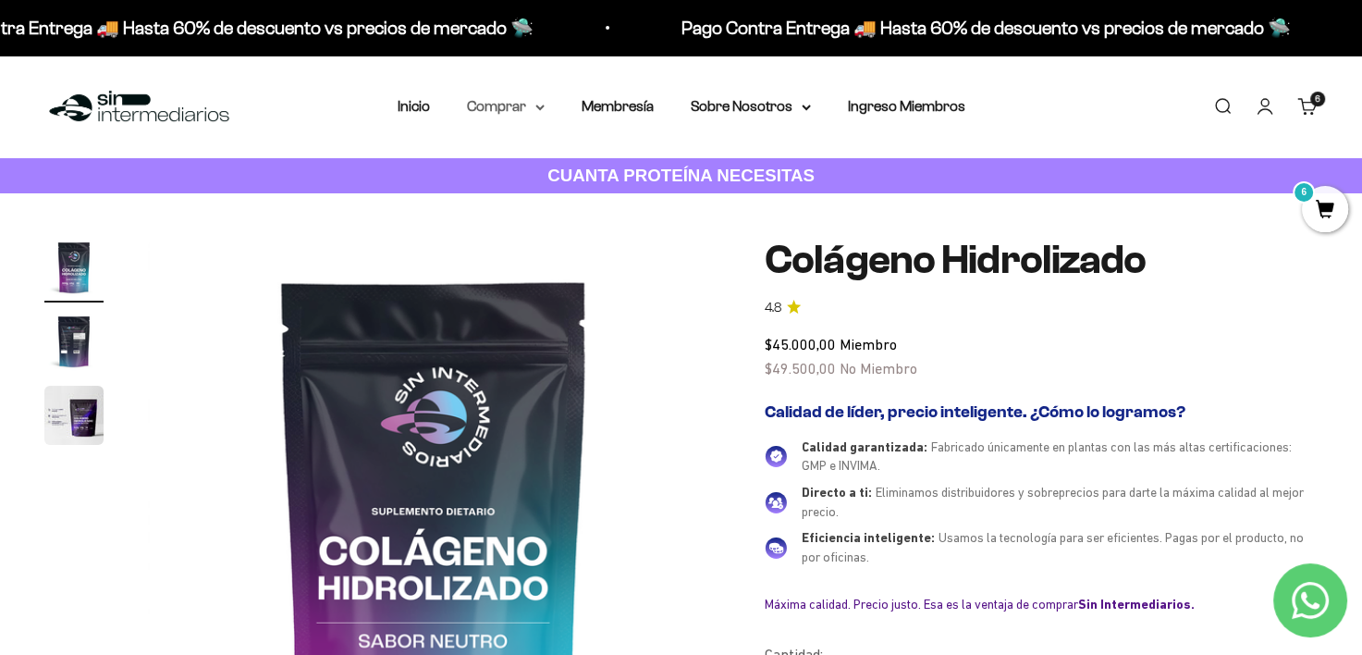
click at [508, 110] on summary "Comprar" at bounding box center [506, 106] width 78 height 24
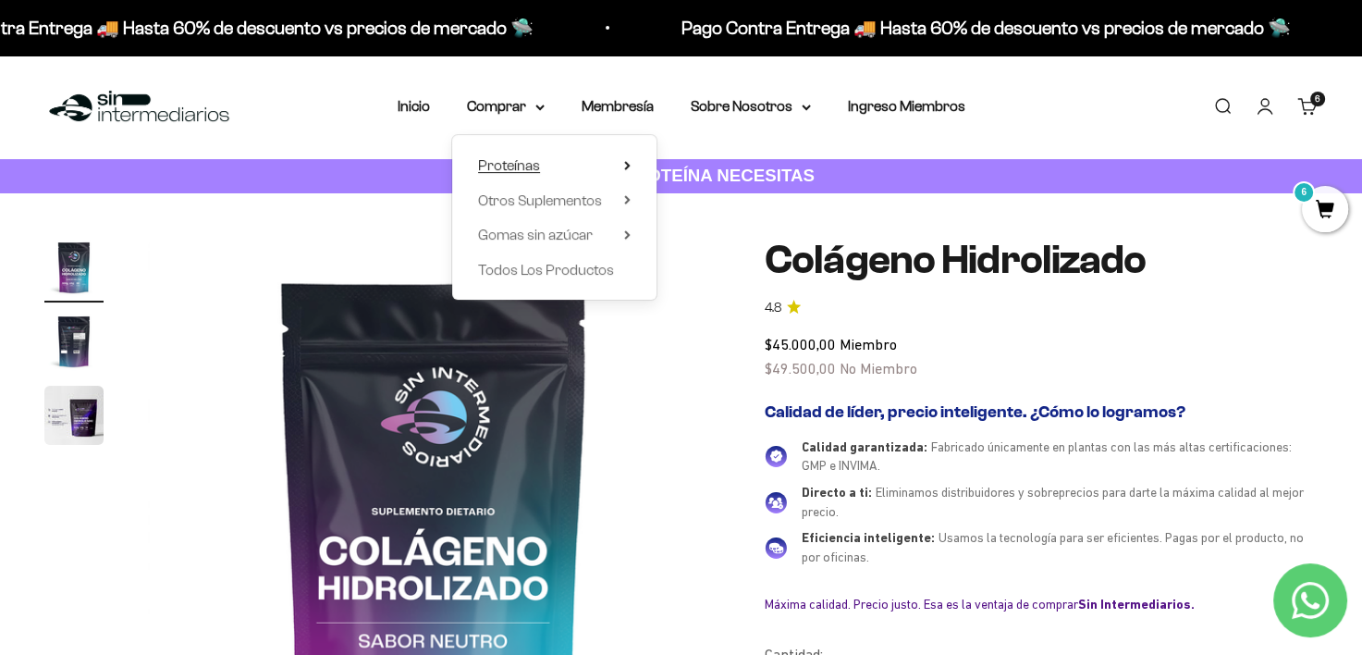
click at [552, 170] on summary "Proteínas" at bounding box center [554, 165] width 153 height 24
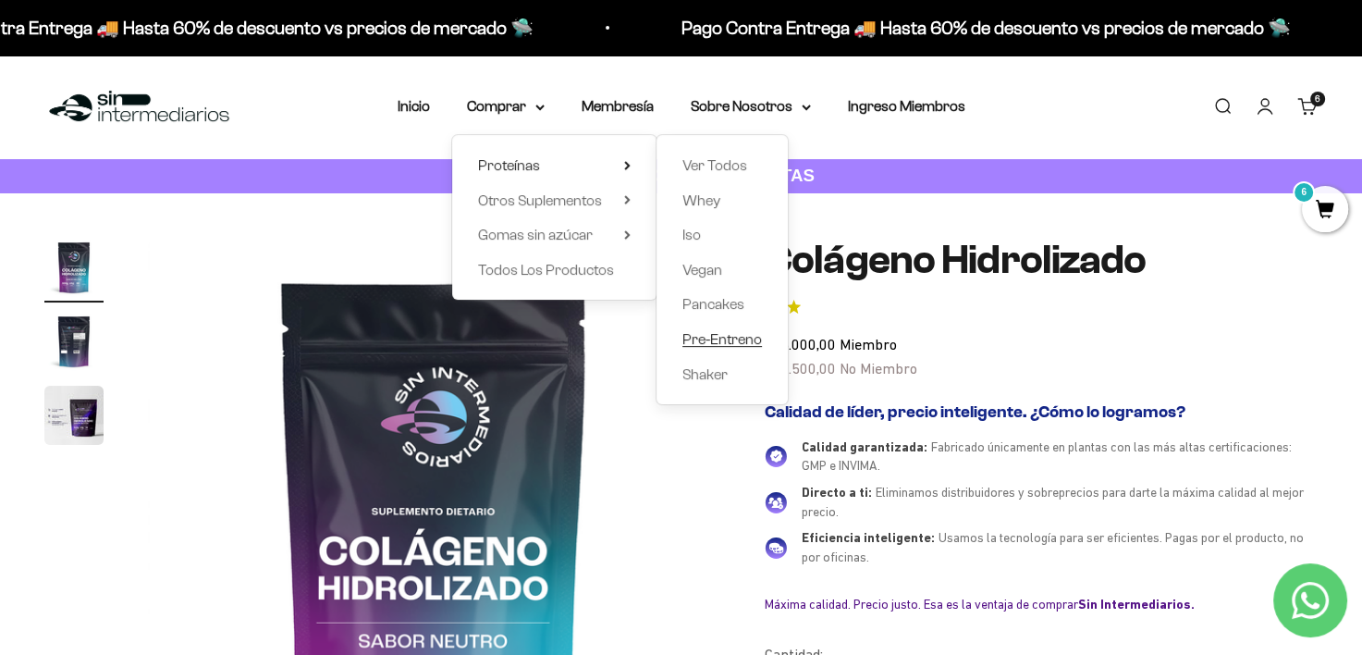
click at [728, 342] on span "Pre-Entreno" at bounding box center [722, 339] width 80 height 16
